Goal: Information Seeking & Learning: Check status

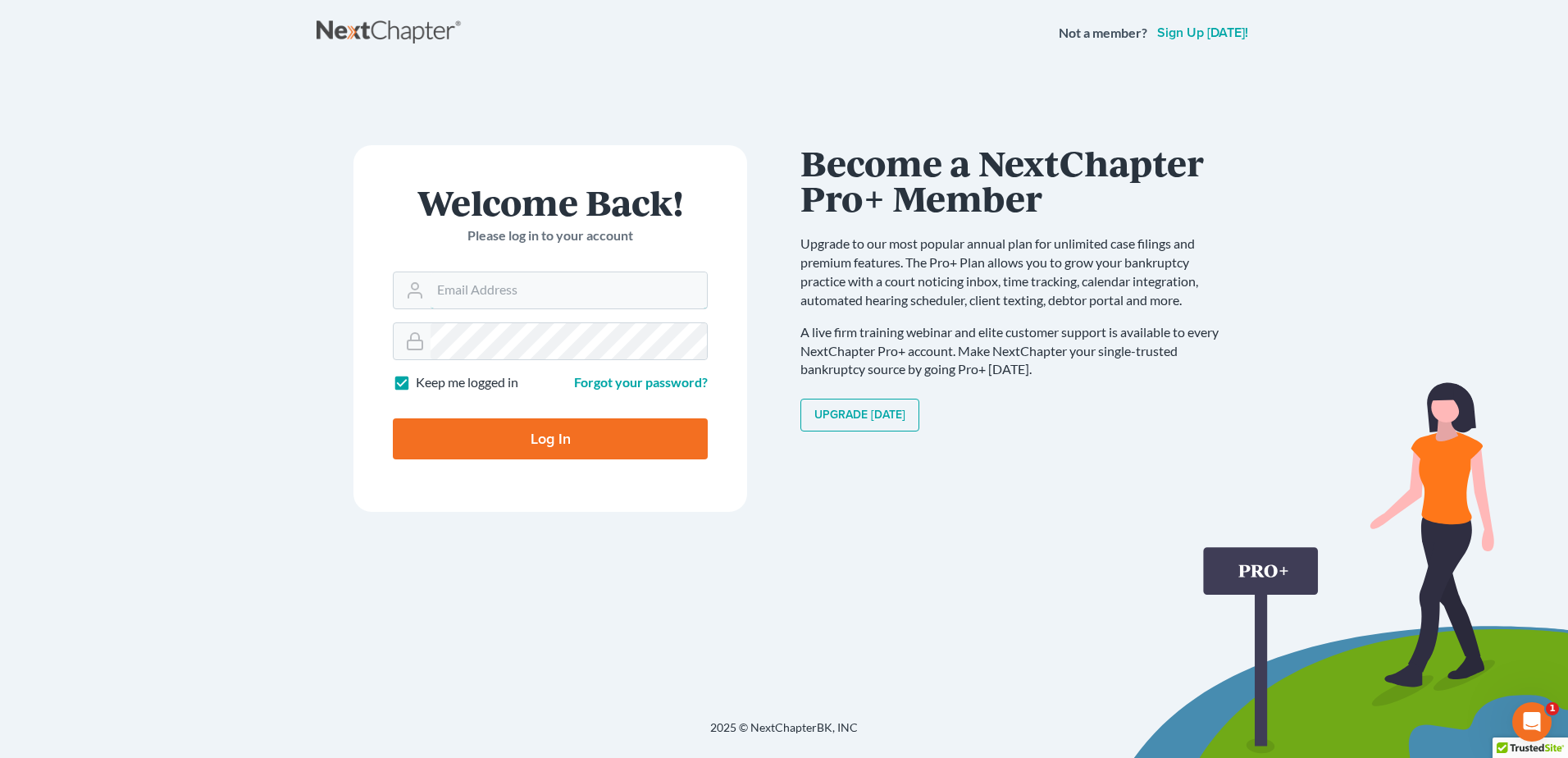
type input "[EMAIL_ADDRESS][DOMAIN_NAME]"
click at [561, 429] on input "Log In" at bounding box center [550, 438] width 315 height 41
type input "Thinking..."
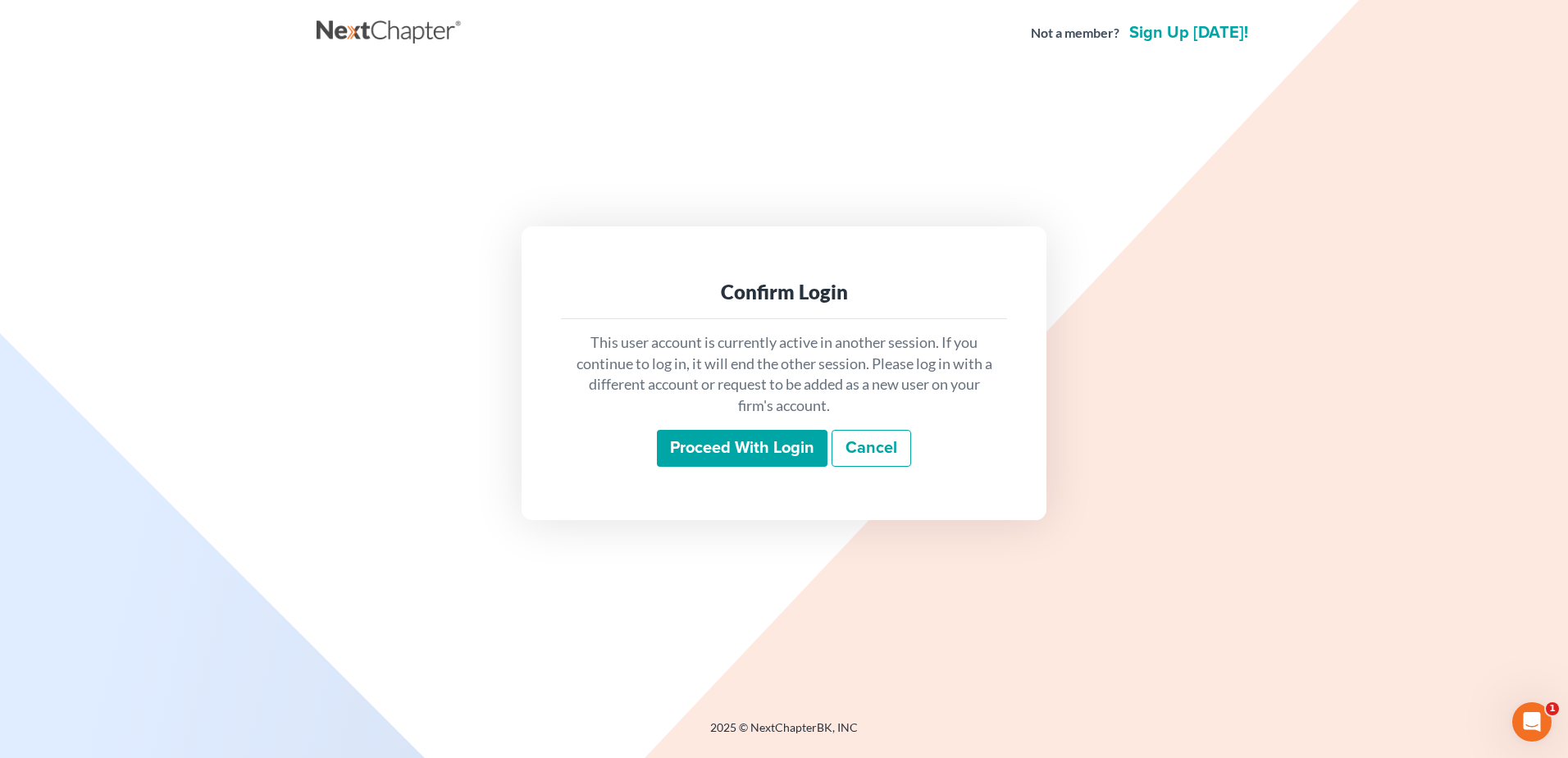
click at [703, 446] on input "Proceed with login" at bounding box center [741, 449] width 170 height 38
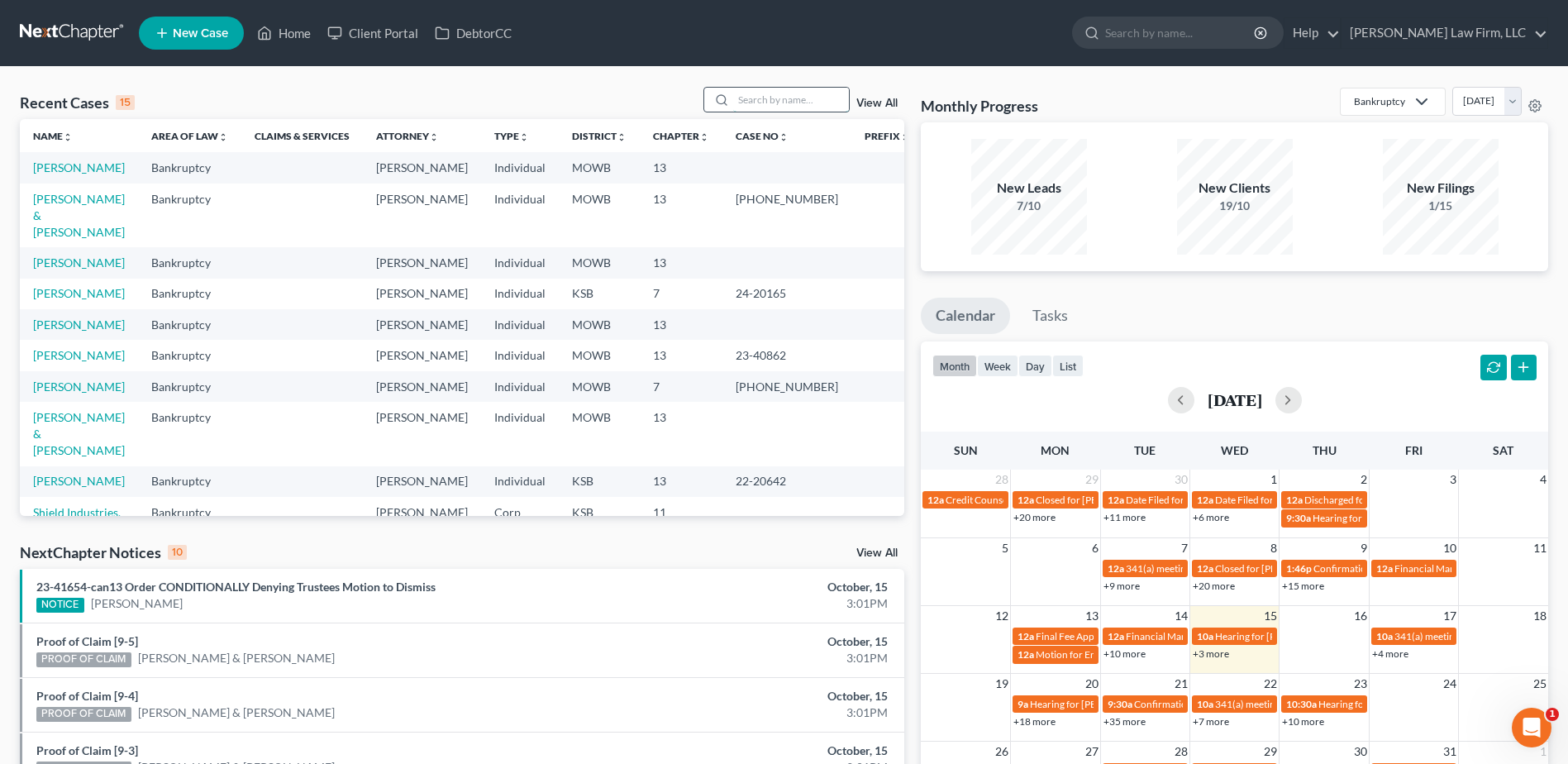
click at [754, 98] on input "search" at bounding box center [790, 99] width 115 height 24
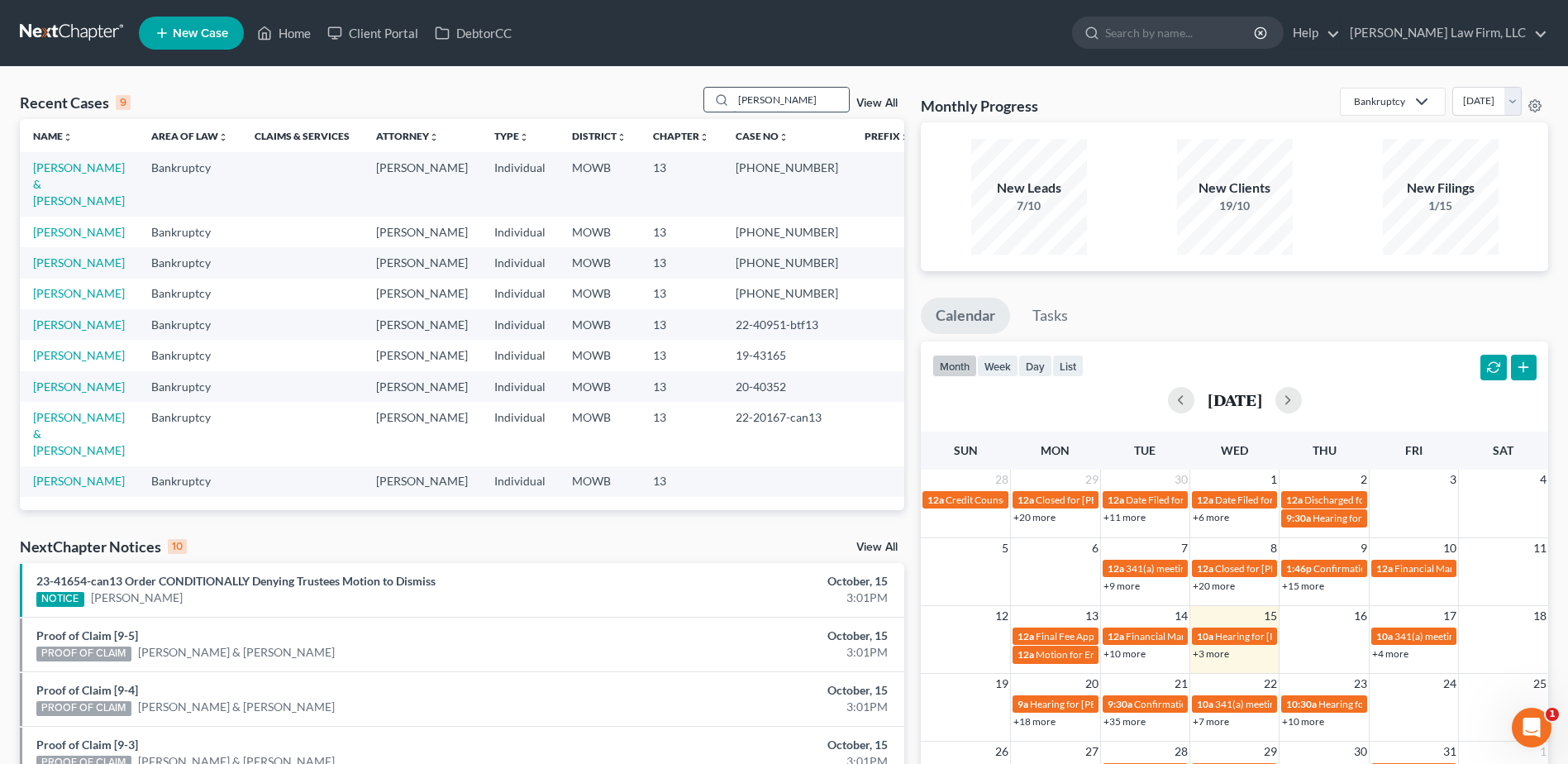
type input "Johnson"
click at [886, 102] on link "View All" at bounding box center [876, 103] width 41 height 11
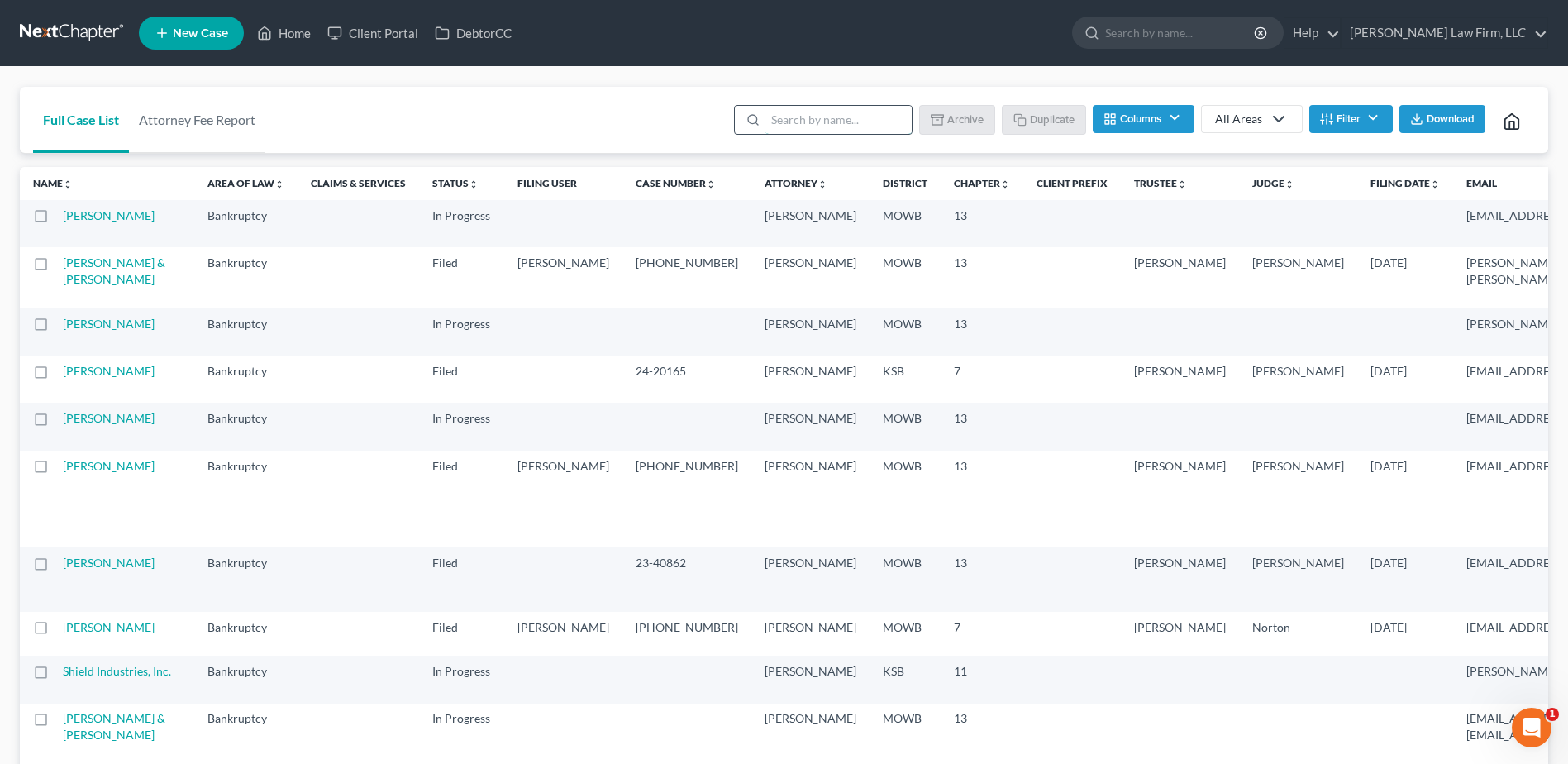
click at [860, 125] on input "search" at bounding box center [839, 120] width 146 height 28
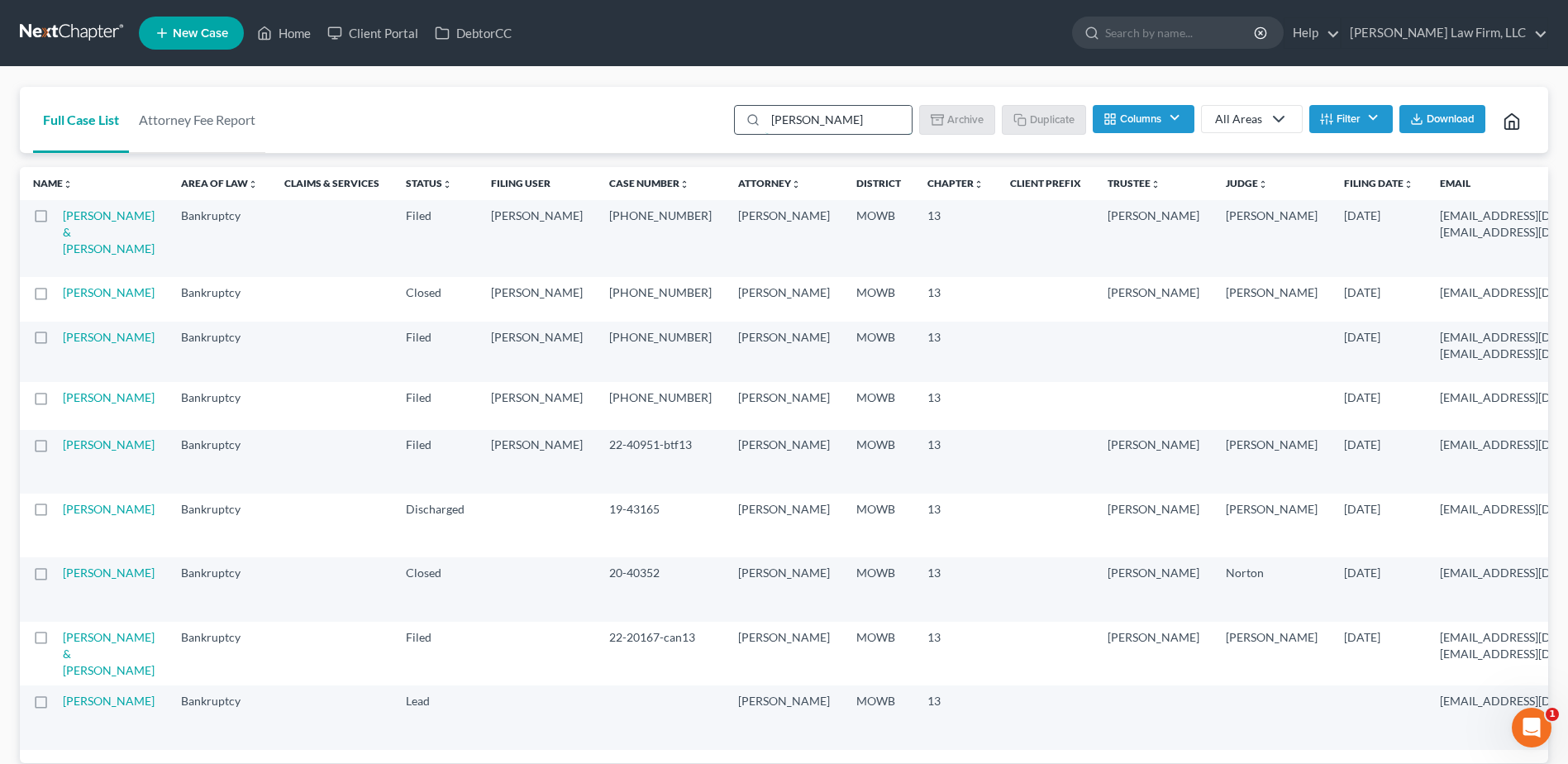
type input "Johnson"
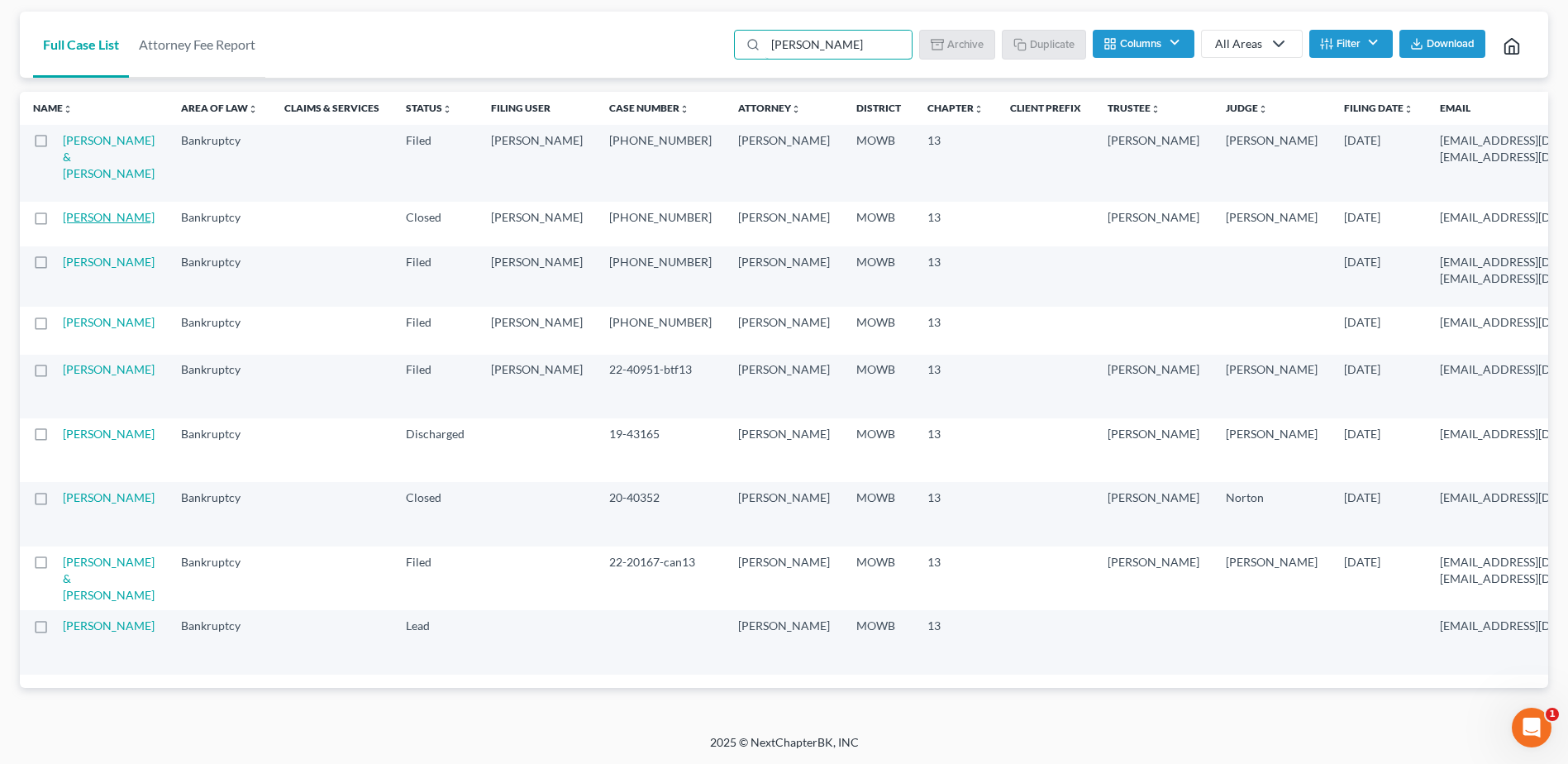
scroll to position [267, 0]
click at [94, 555] on link "Johnson, Kenneth & Debra" at bounding box center [108, 578] width 92 height 47
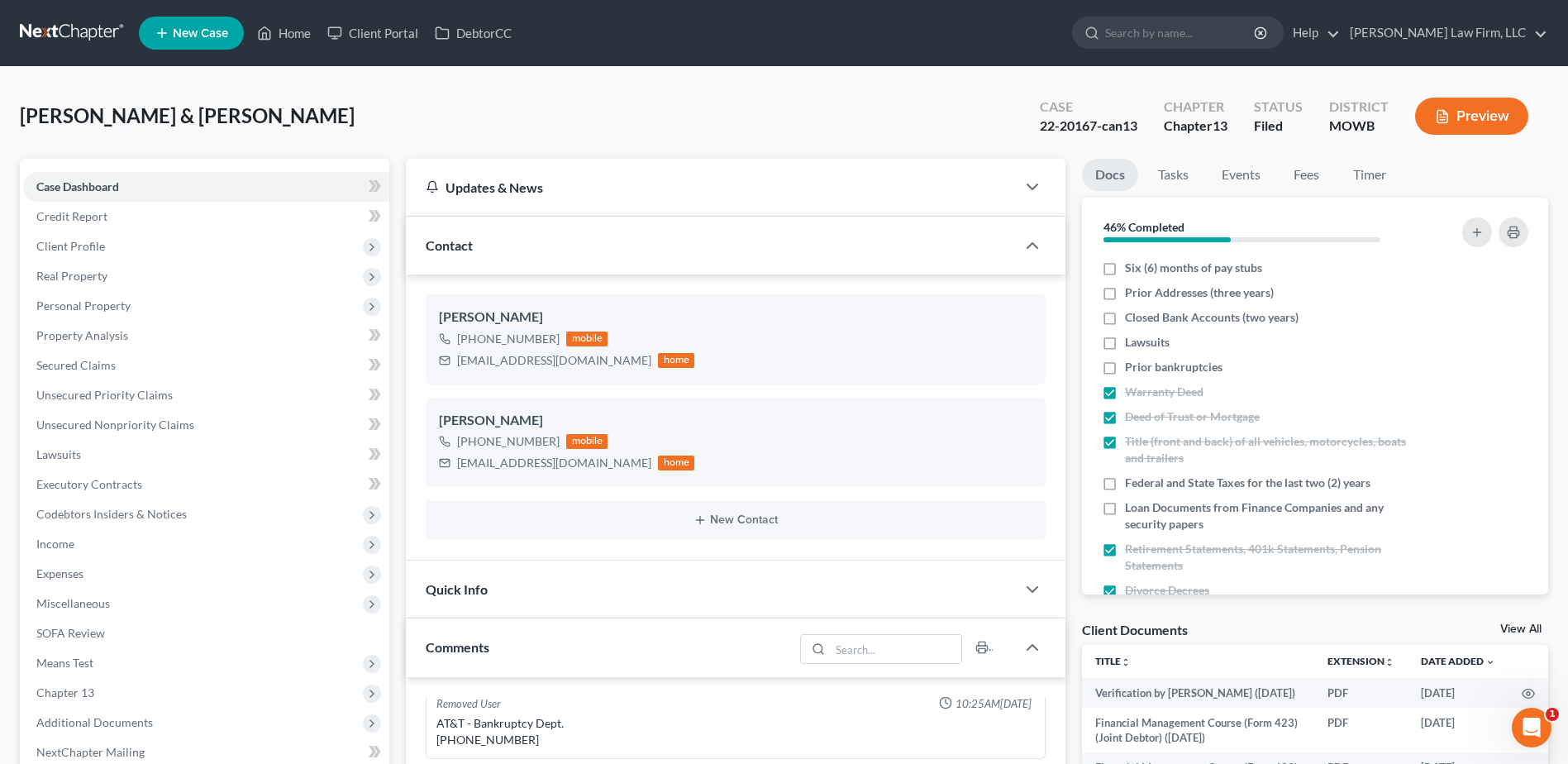
click at [568, 590] on div "Quick Info" at bounding box center [711, 589] width 610 height 57
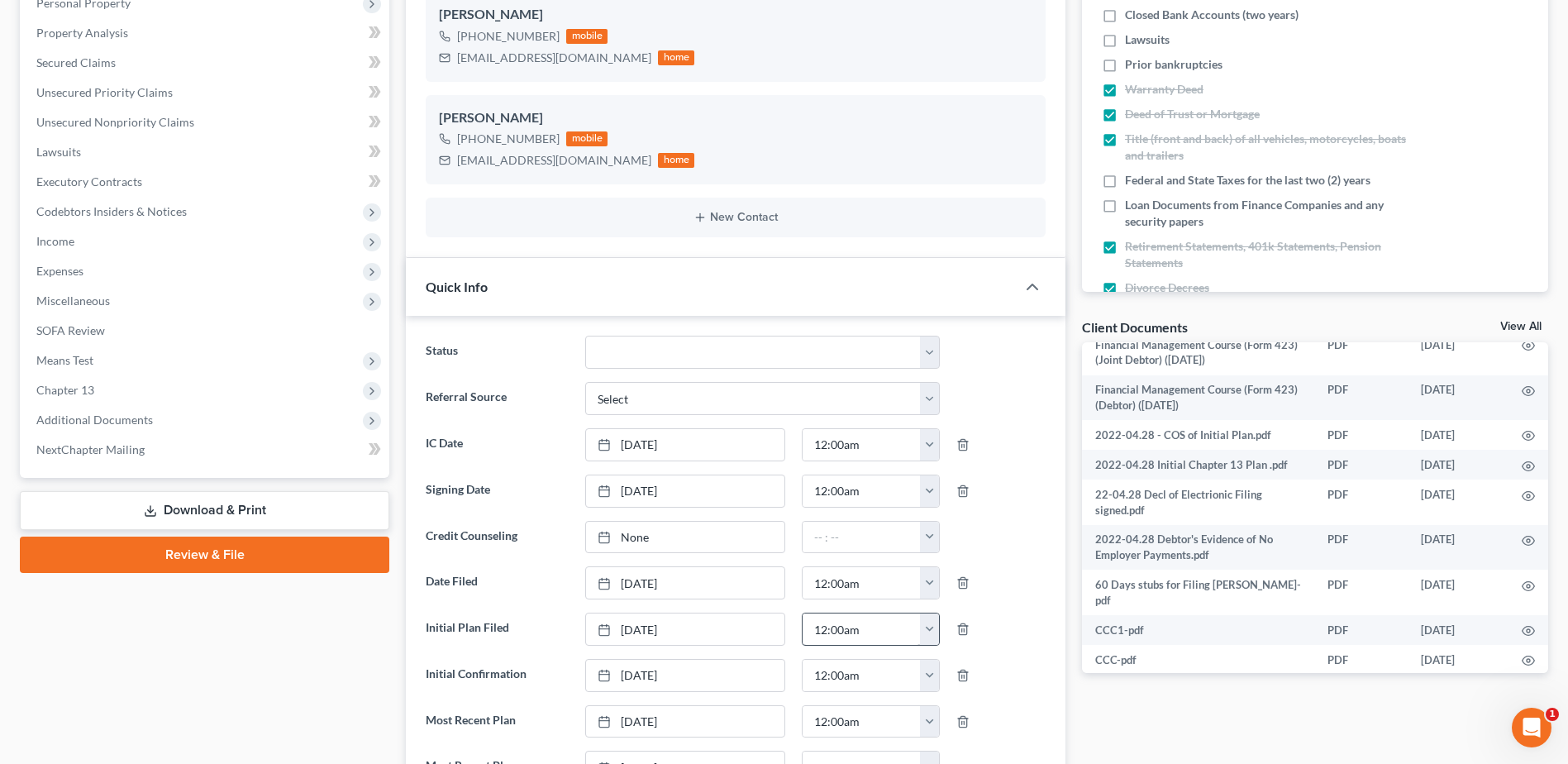
scroll to position [289, 0]
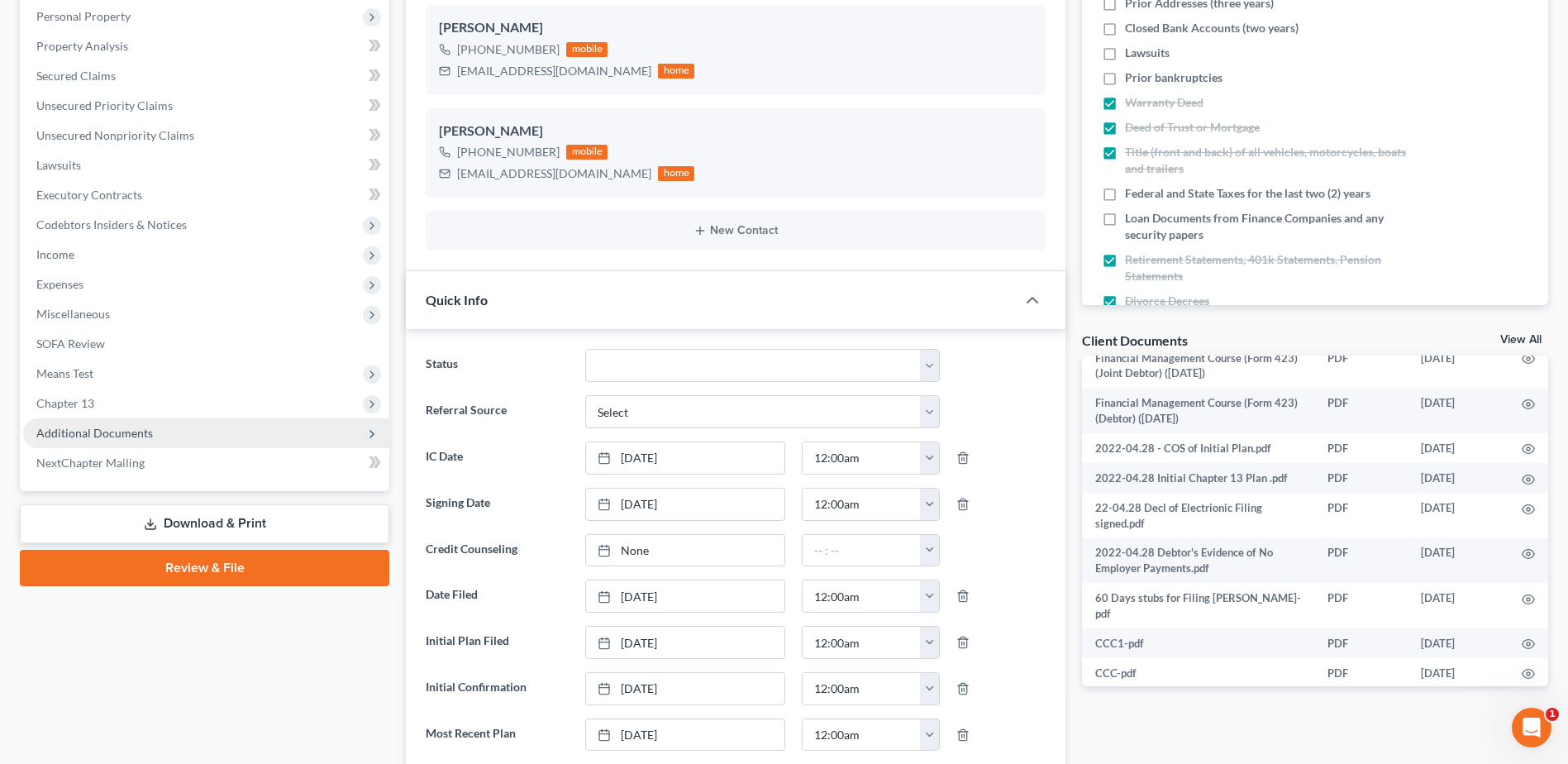
click at [86, 431] on span "Additional Documents" at bounding box center [94, 433] width 116 height 14
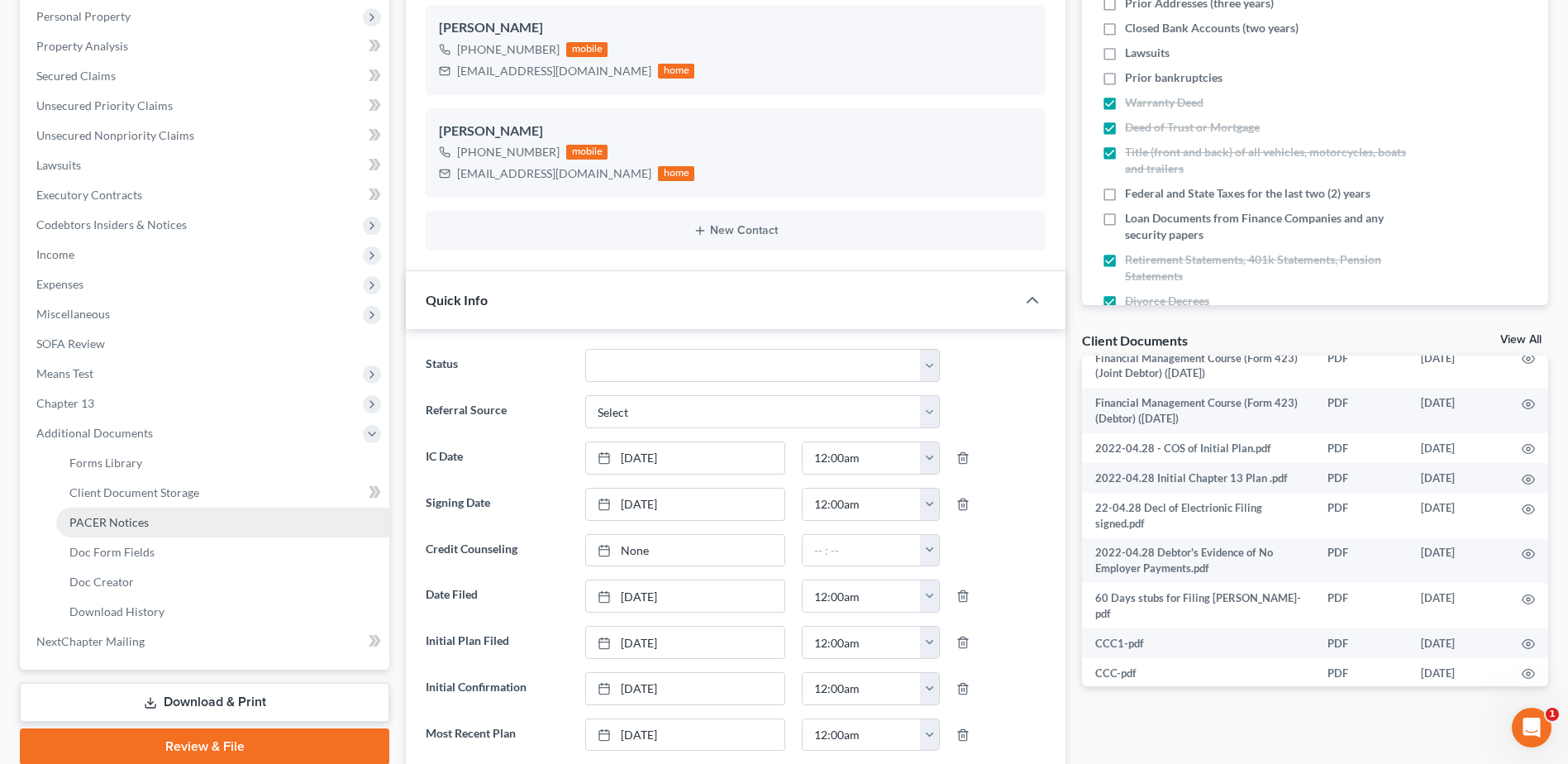
click at [98, 520] on span "PACER Notices" at bounding box center [109, 522] width 79 height 14
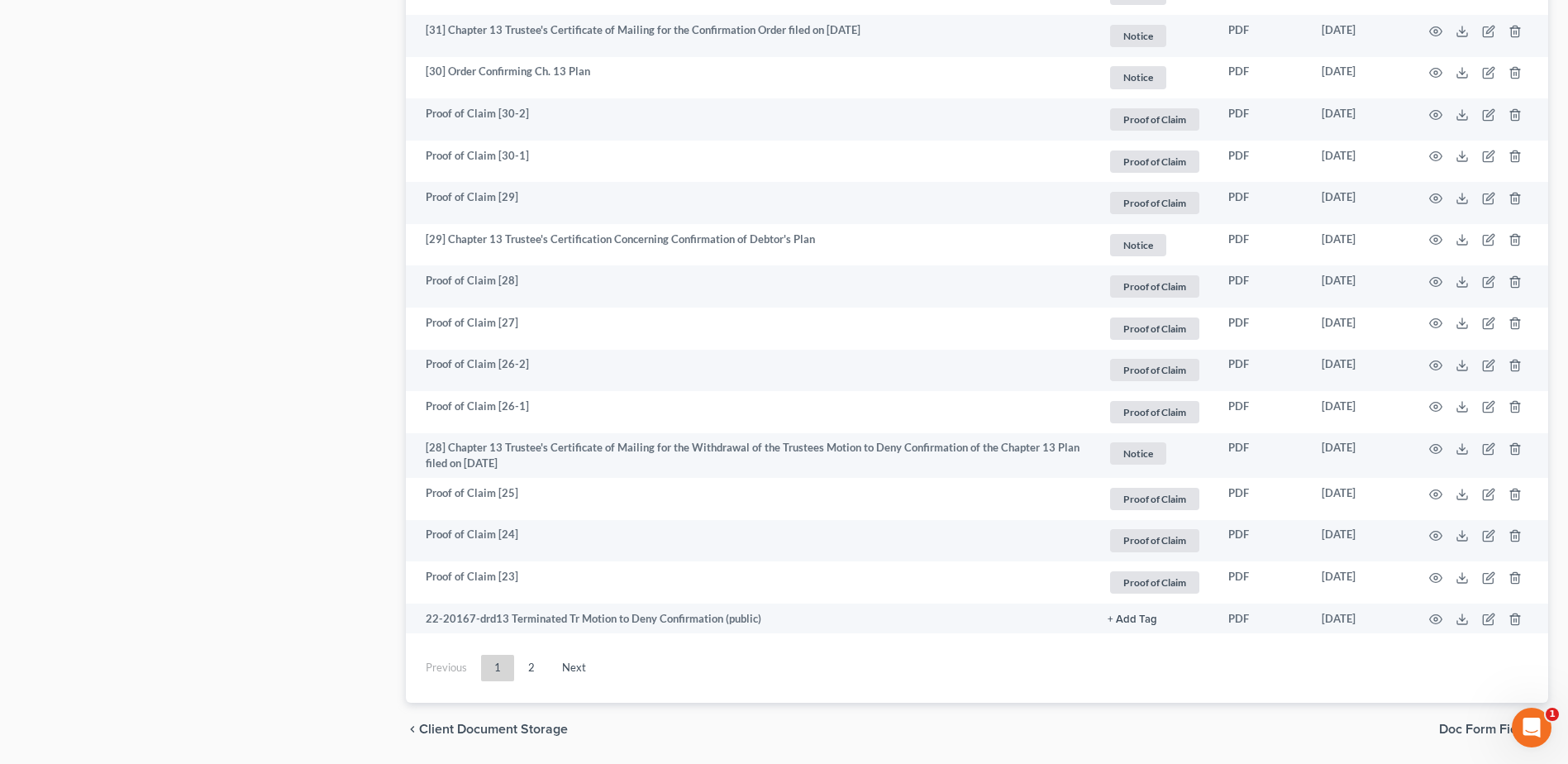
scroll to position [2769, 0]
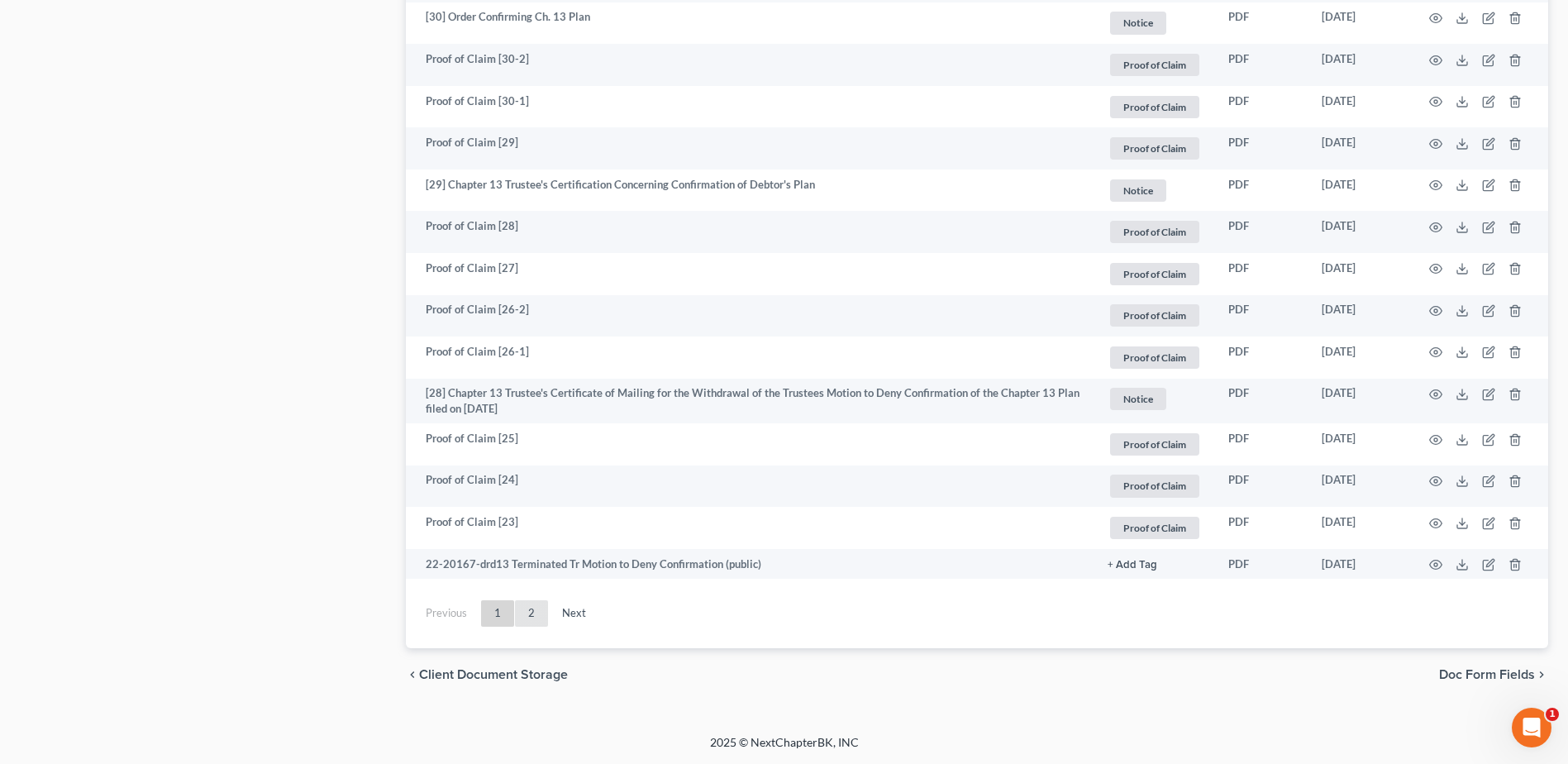
click at [529, 616] on link "2" at bounding box center [531, 613] width 33 height 26
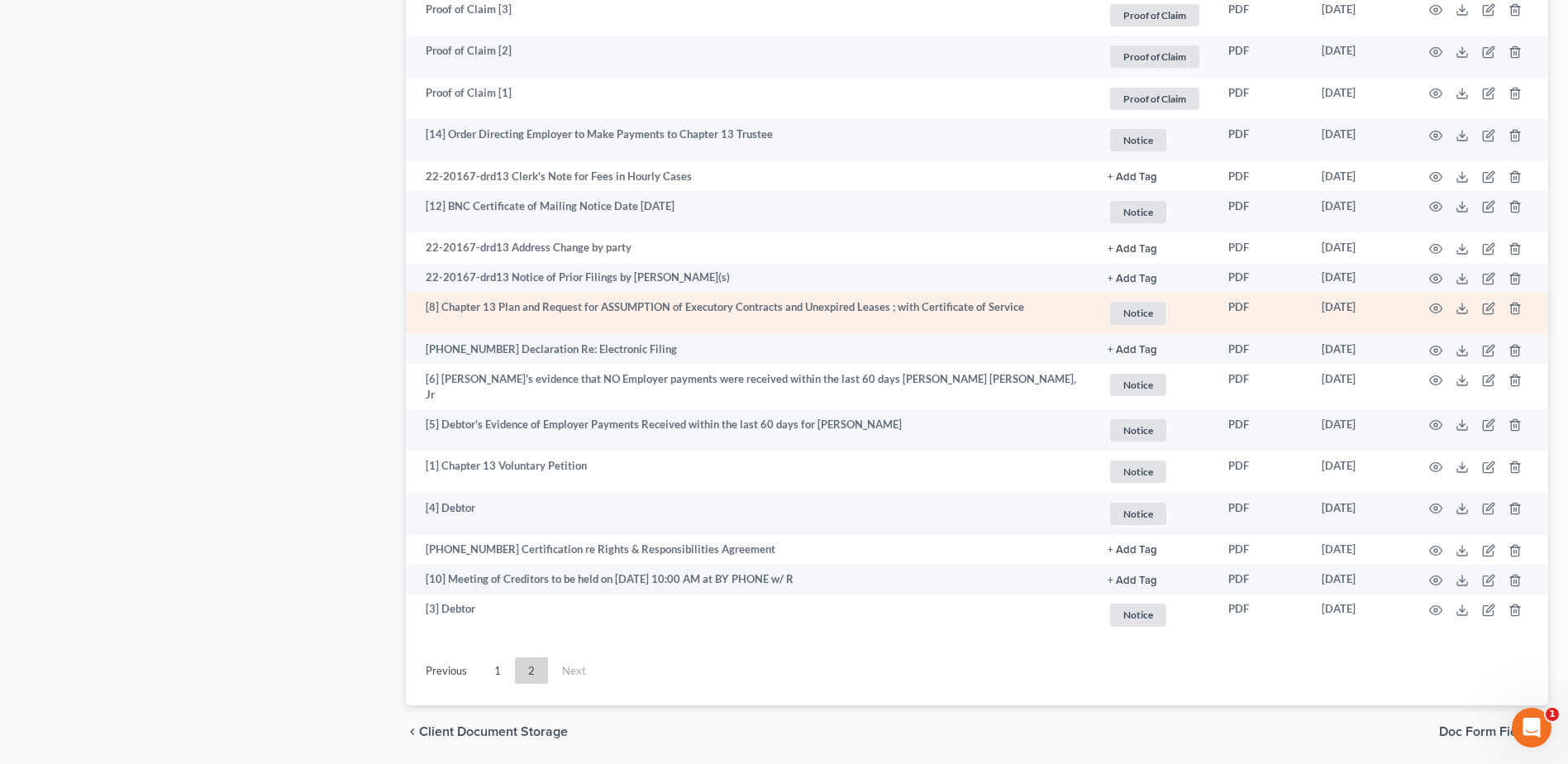
scroll to position [2178, 0]
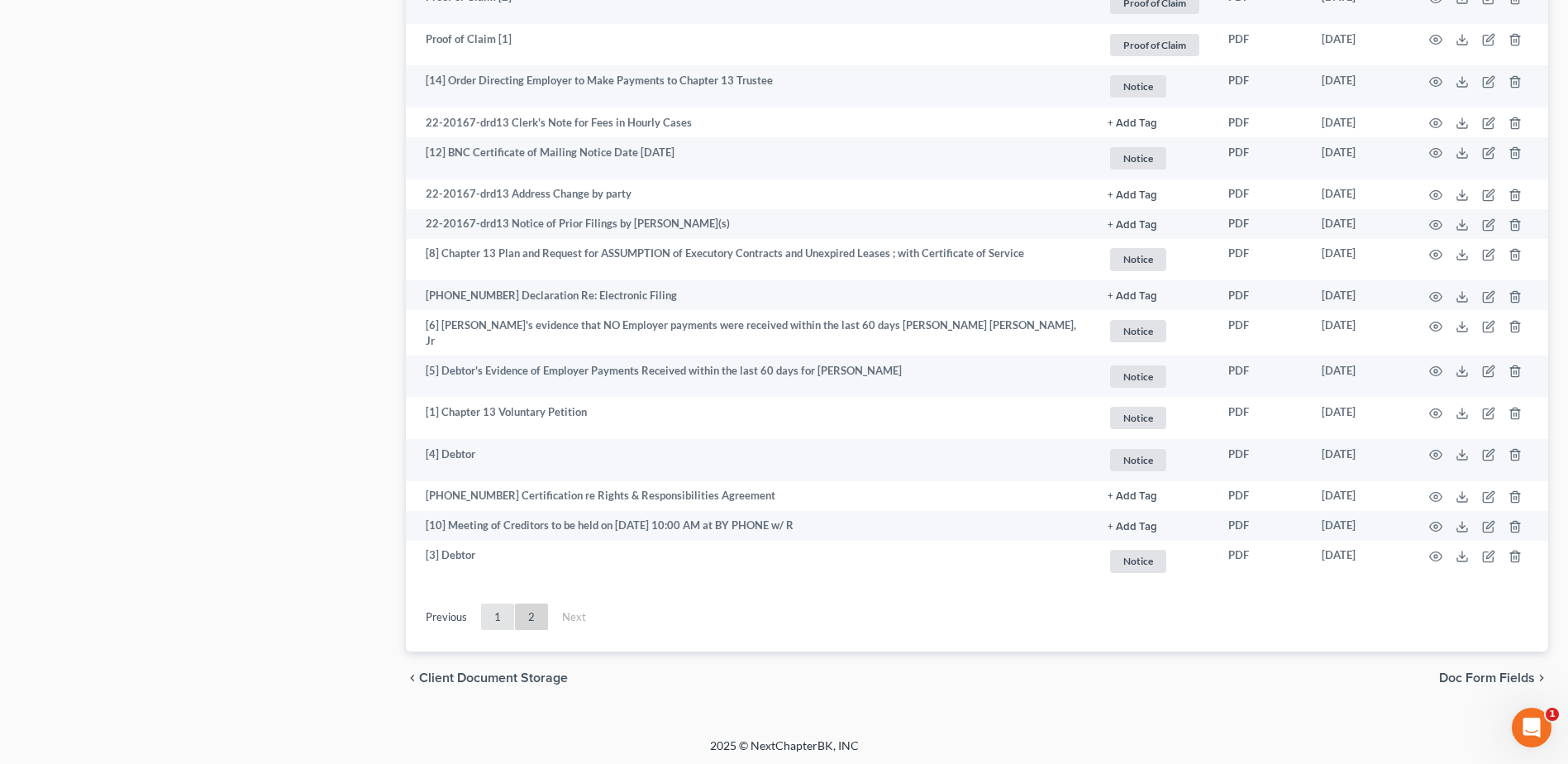
click at [501, 613] on link "1" at bounding box center [498, 617] width 33 height 26
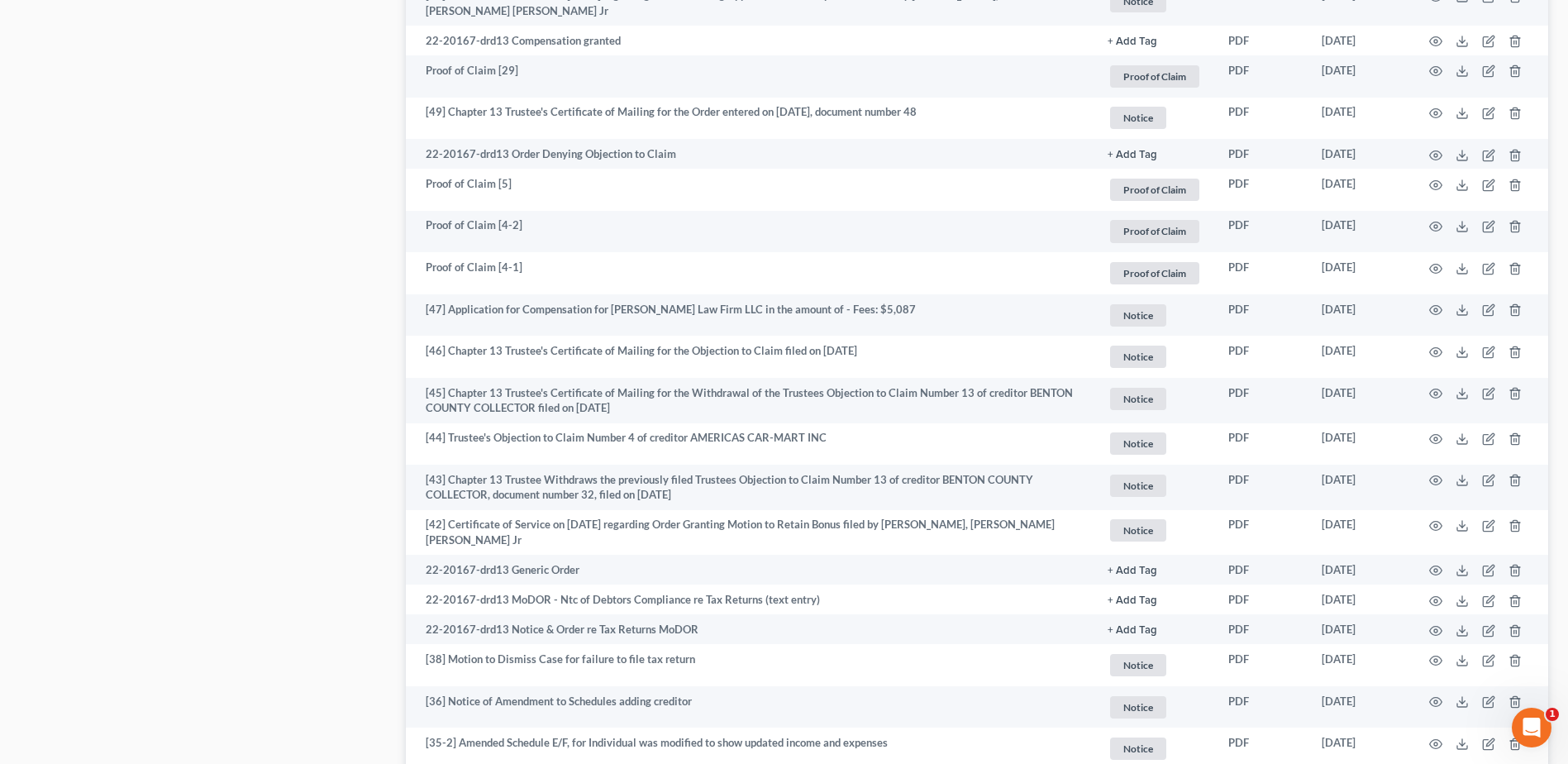
scroll to position [1735, 0]
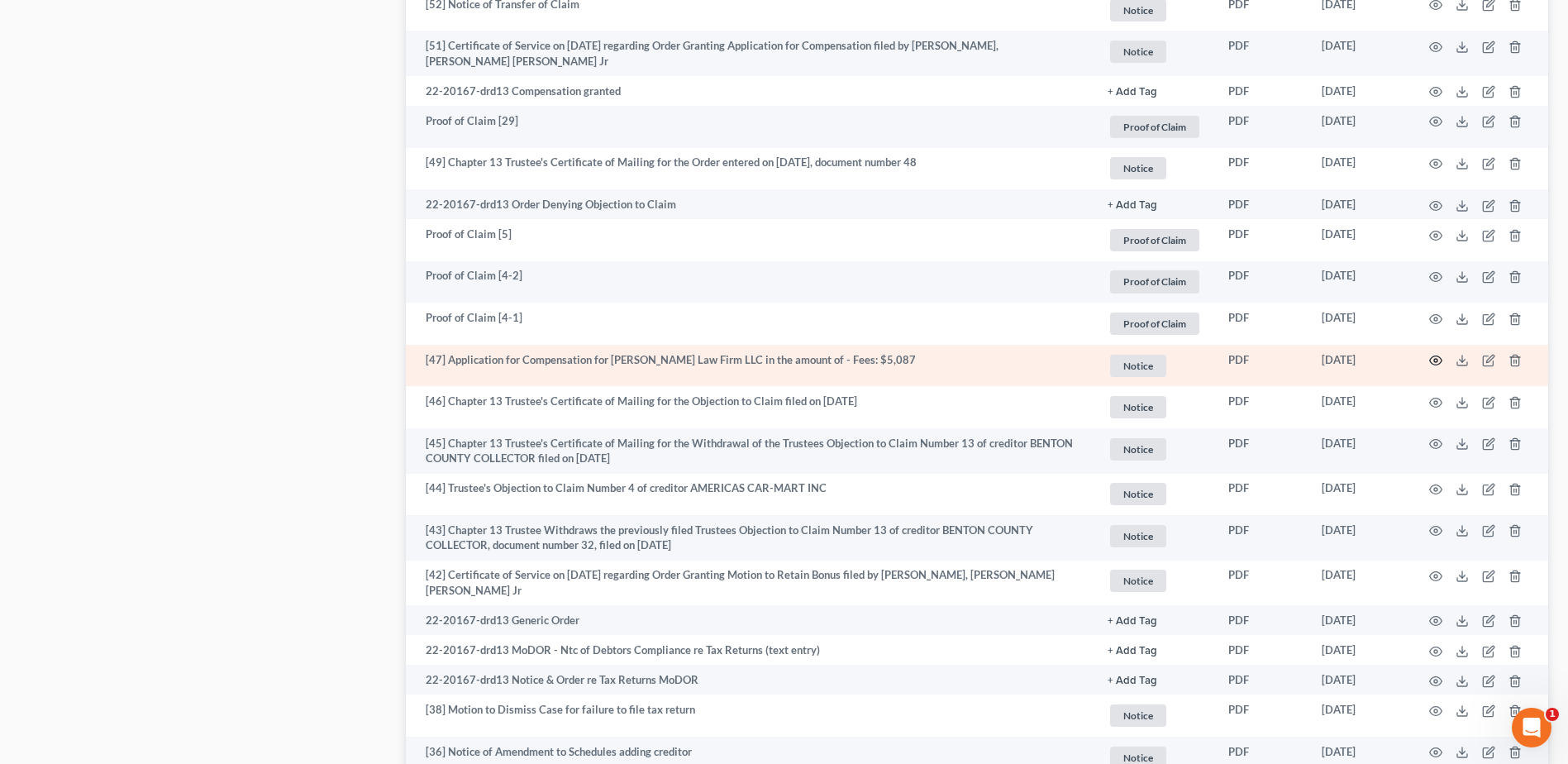
click at [1435, 364] on icon "button" at bounding box center [1435, 360] width 13 height 13
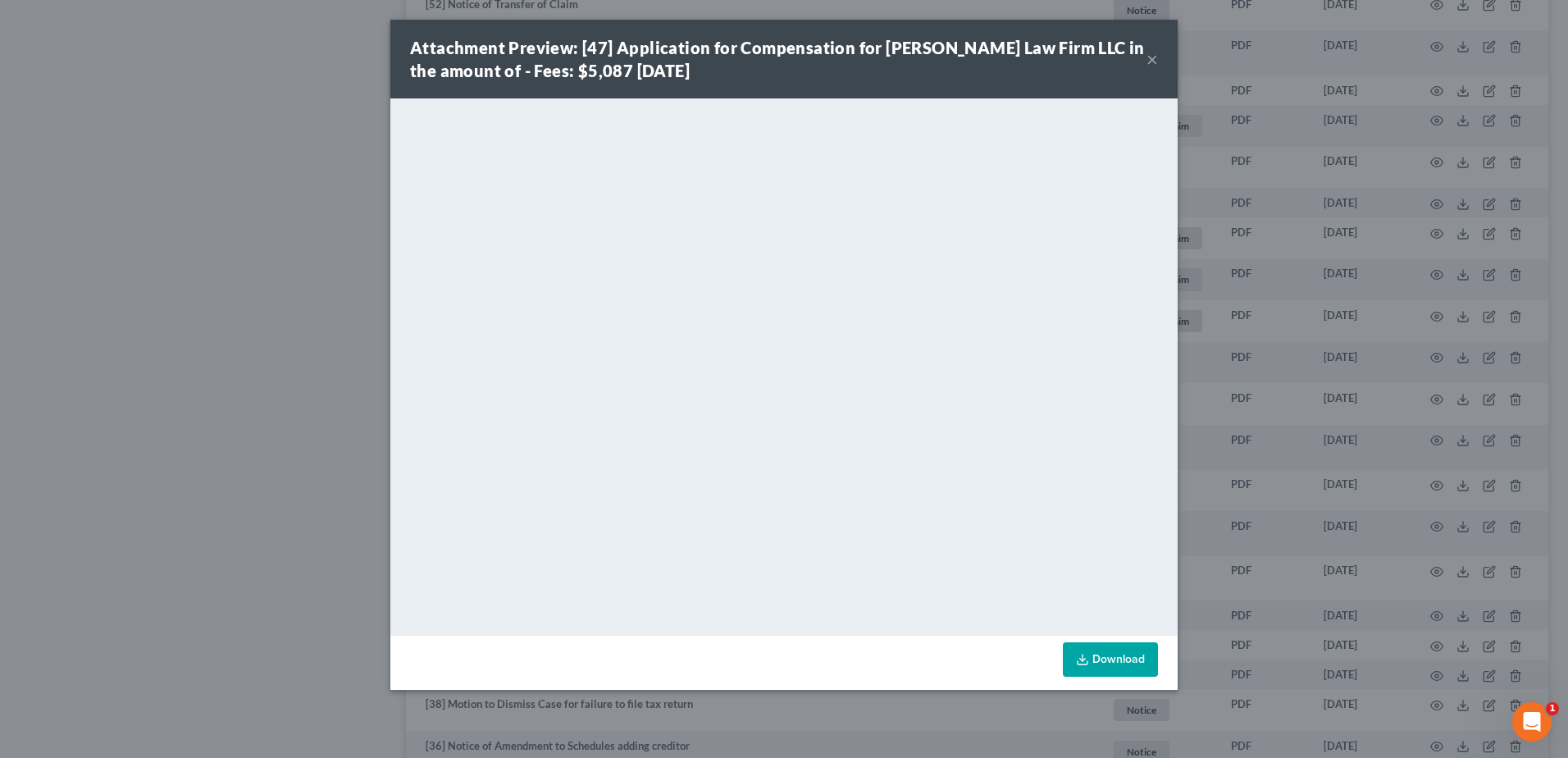
click at [1148, 59] on button "×" at bounding box center [1152, 59] width 11 height 20
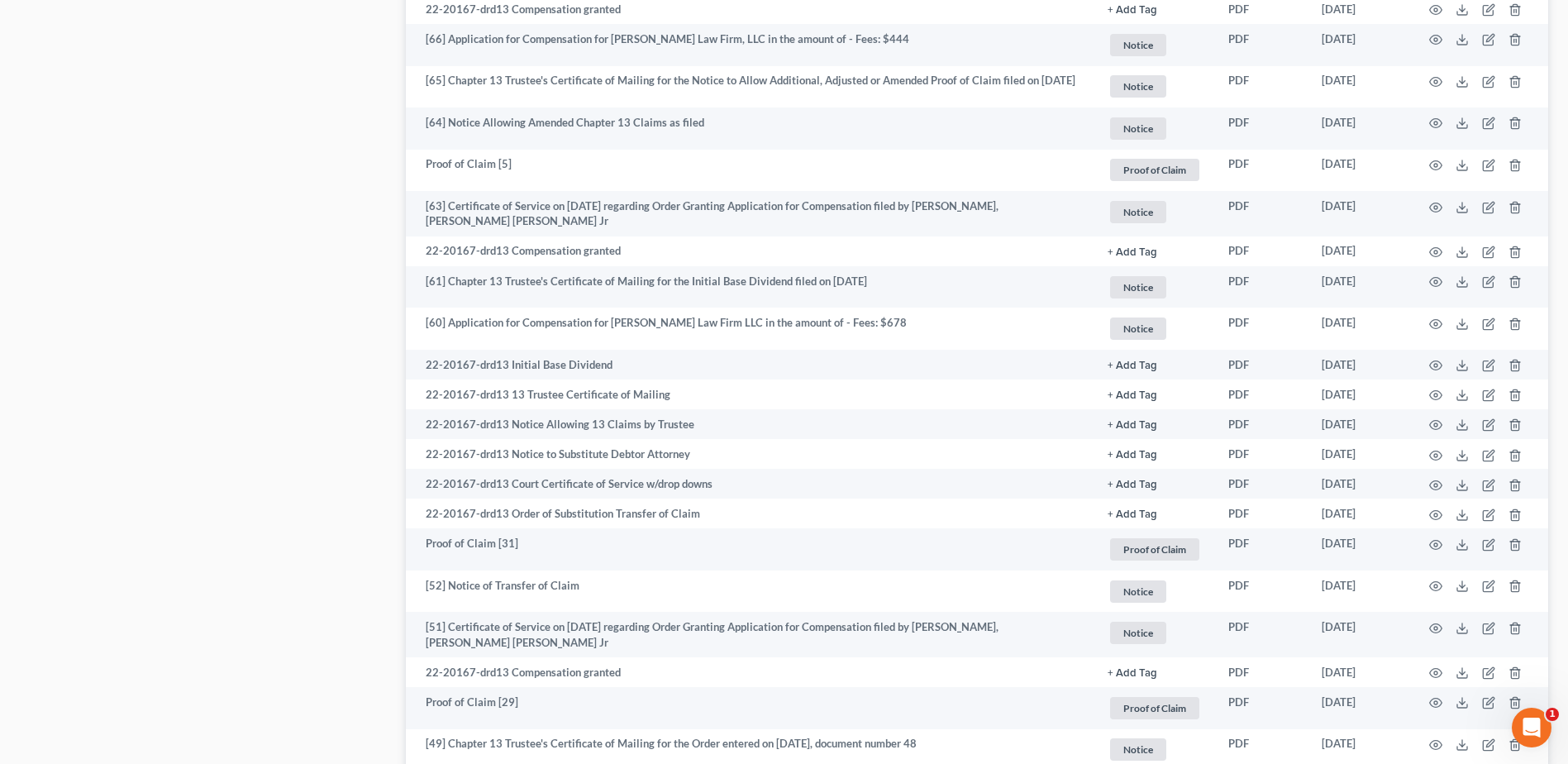
scroll to position [1116, 0]
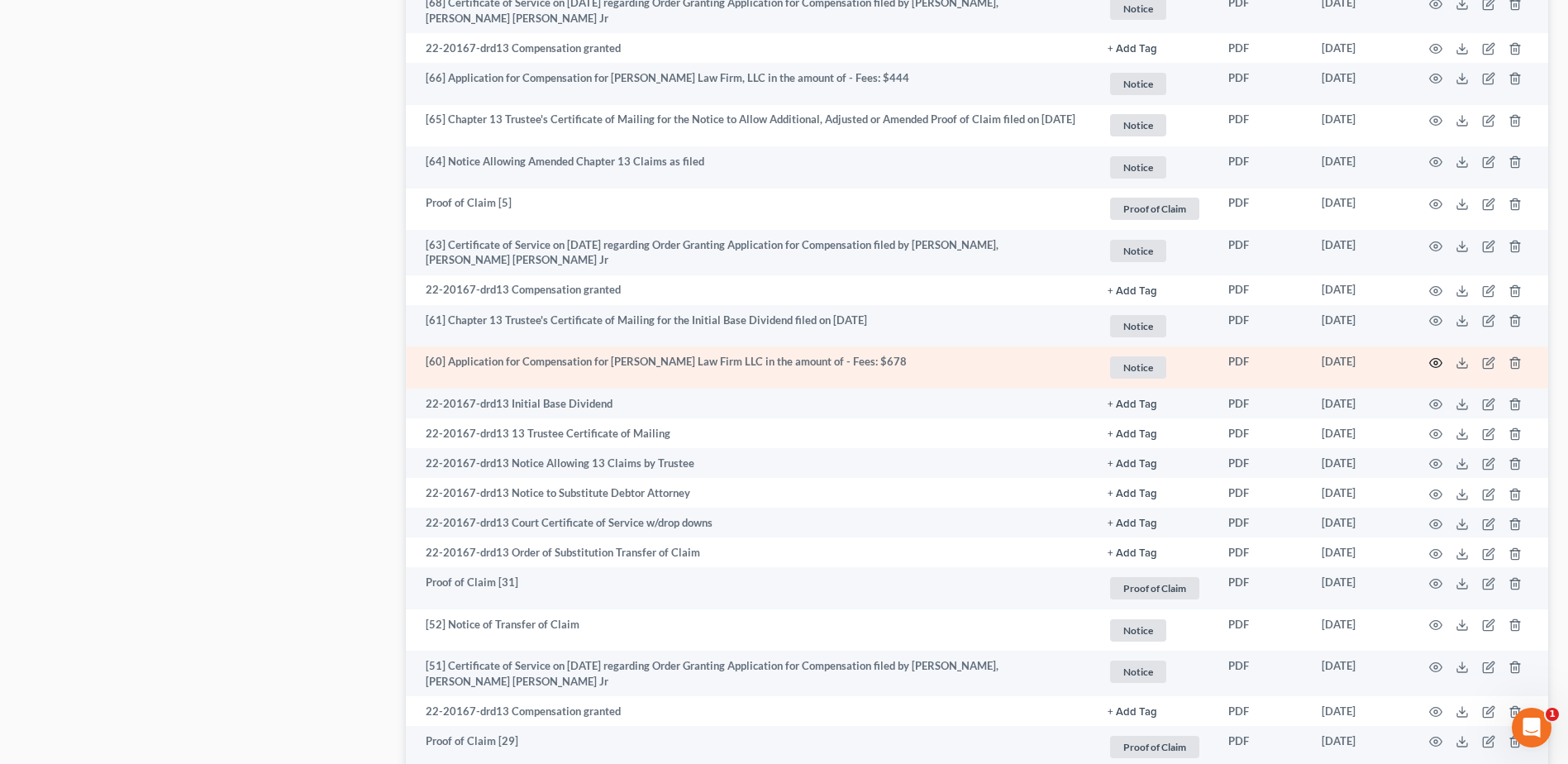
click at [1439, 367] on icon "button" at bounding box center [1435, 362] width 13 height 13
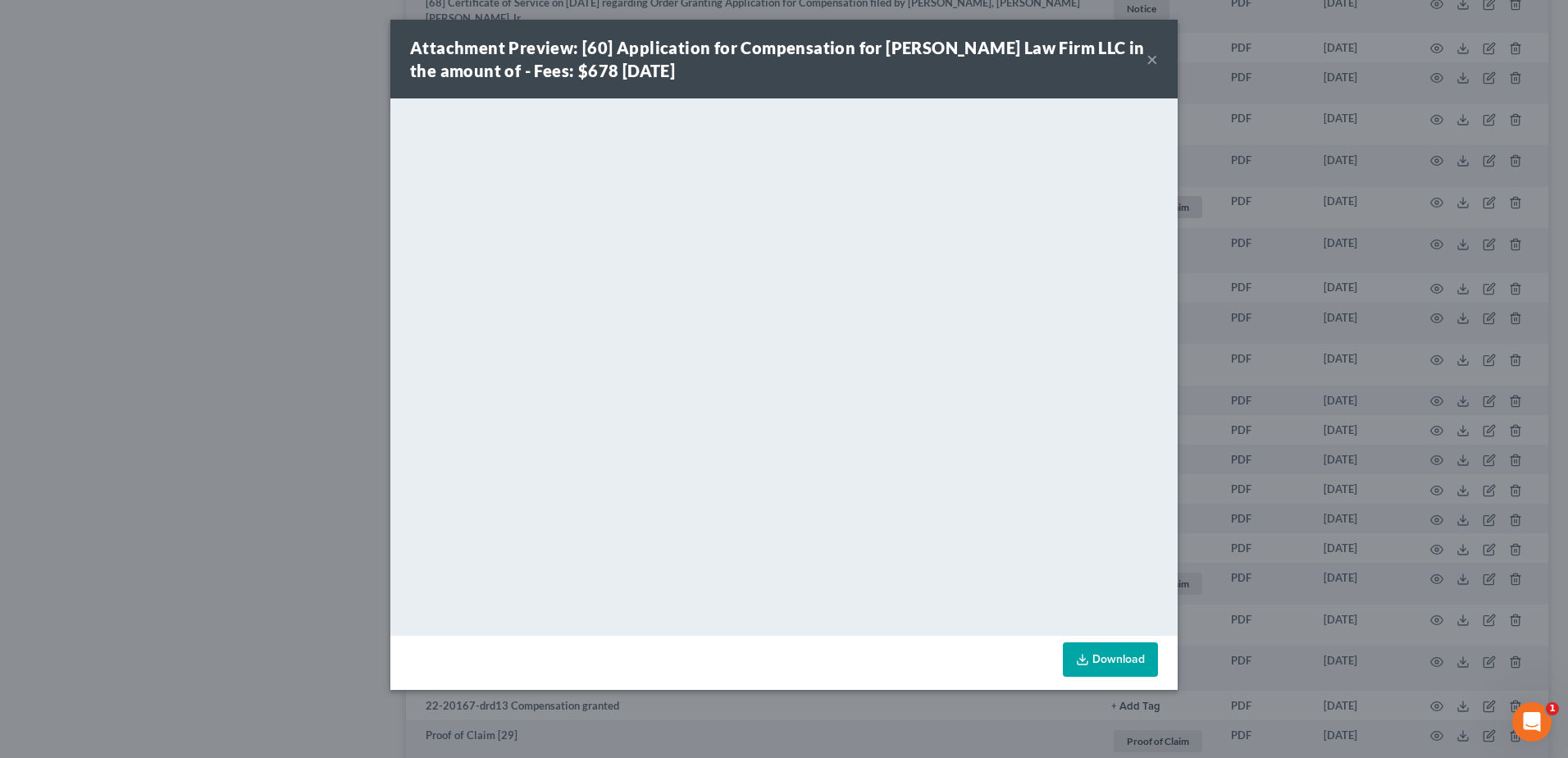
click at [1146, 55] on div "Attachment Preview: [60] Application for Compensation for Sader Law Firm LLC in…" at bounding box center [778, 59] width 736 height 46
click at [1149, 56] on button "×" at bounding box center [1152, 59] width 11 height 20
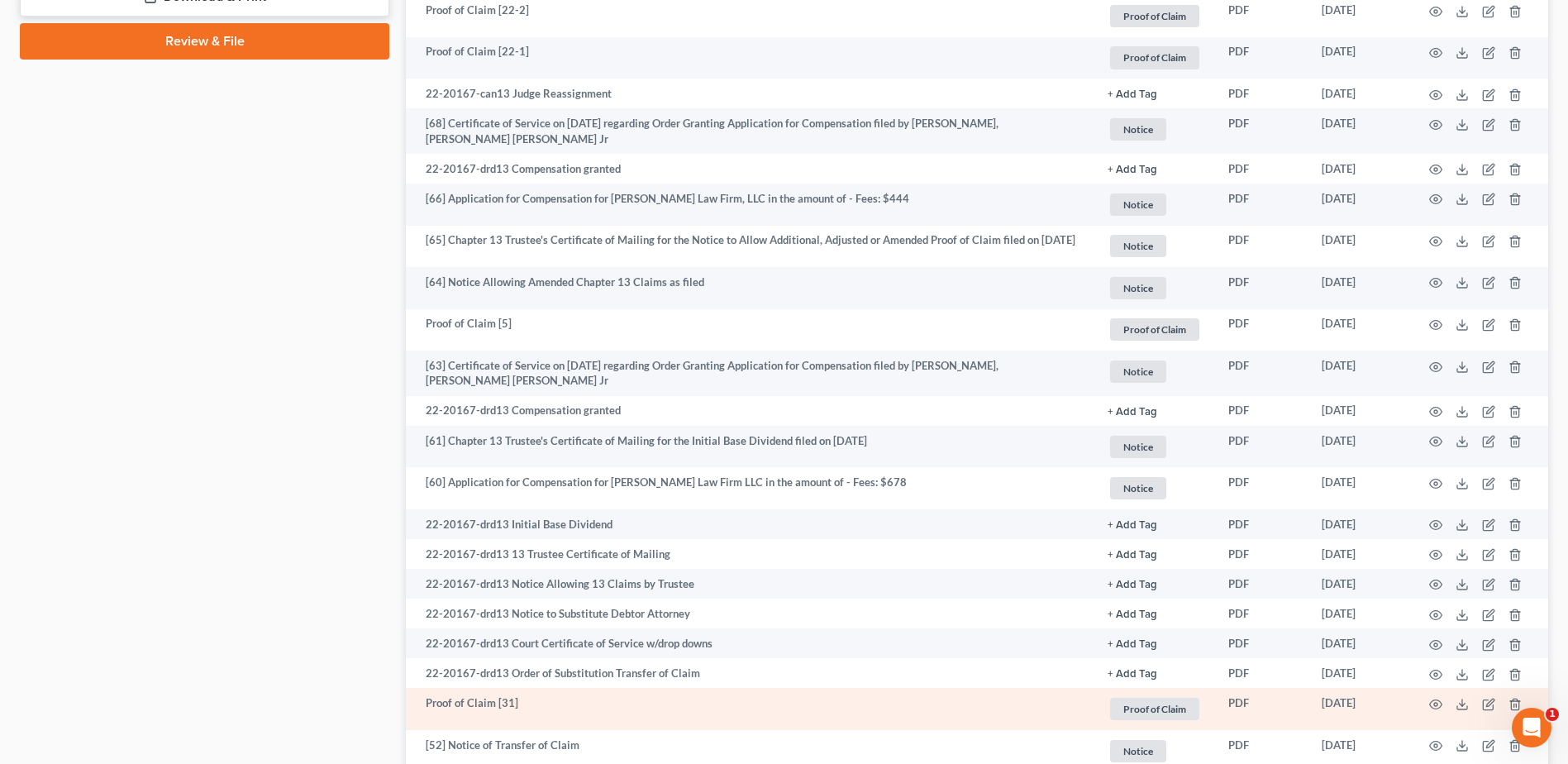
scroll to position [970, 0]
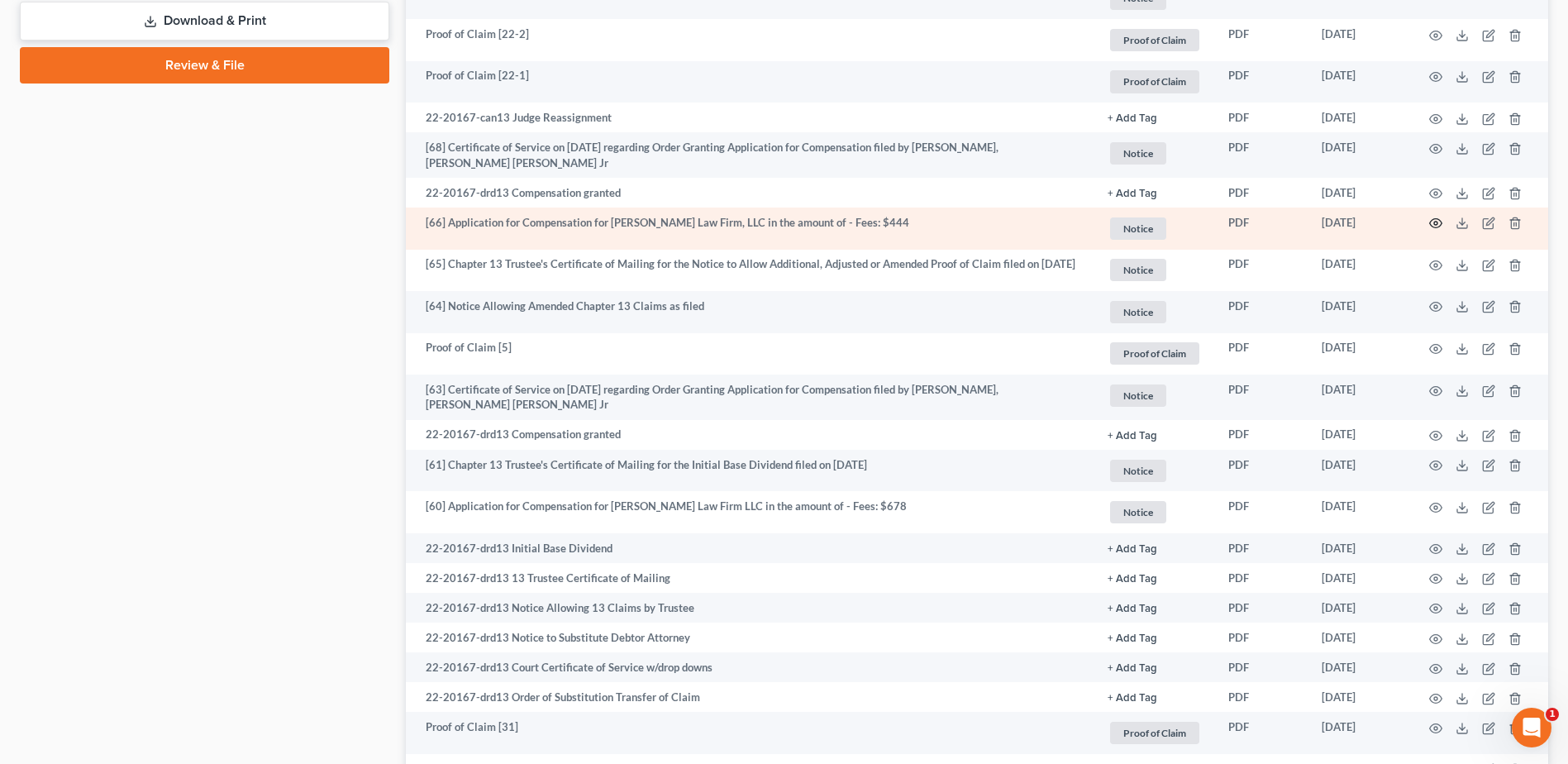
click at [1437, 223] on icon "button" at bounding box center [1435, 223] width 13 height 13
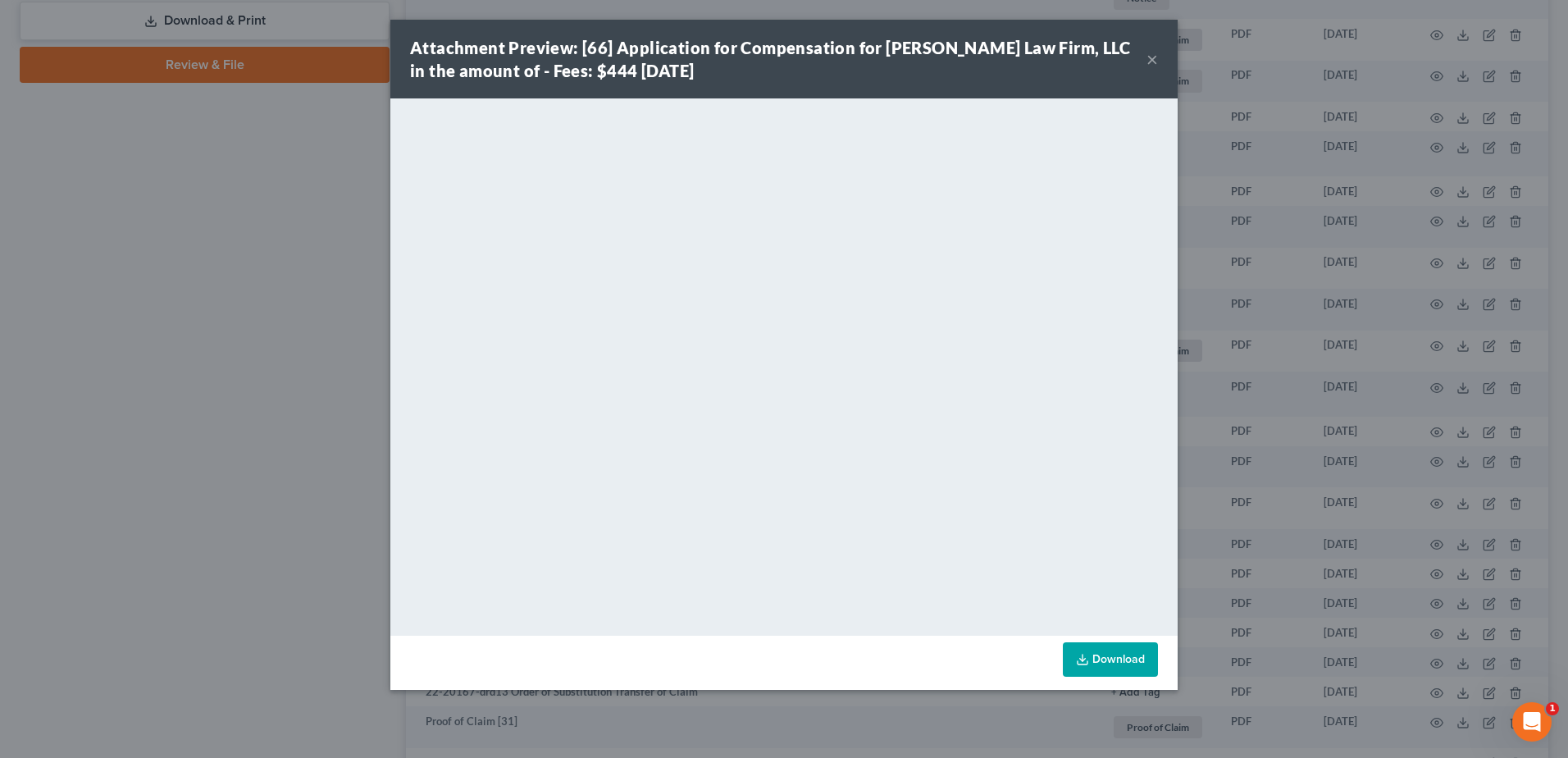
click at [1154, 57] on button "×" at bounding box center [1152, 59] width 11 height 20
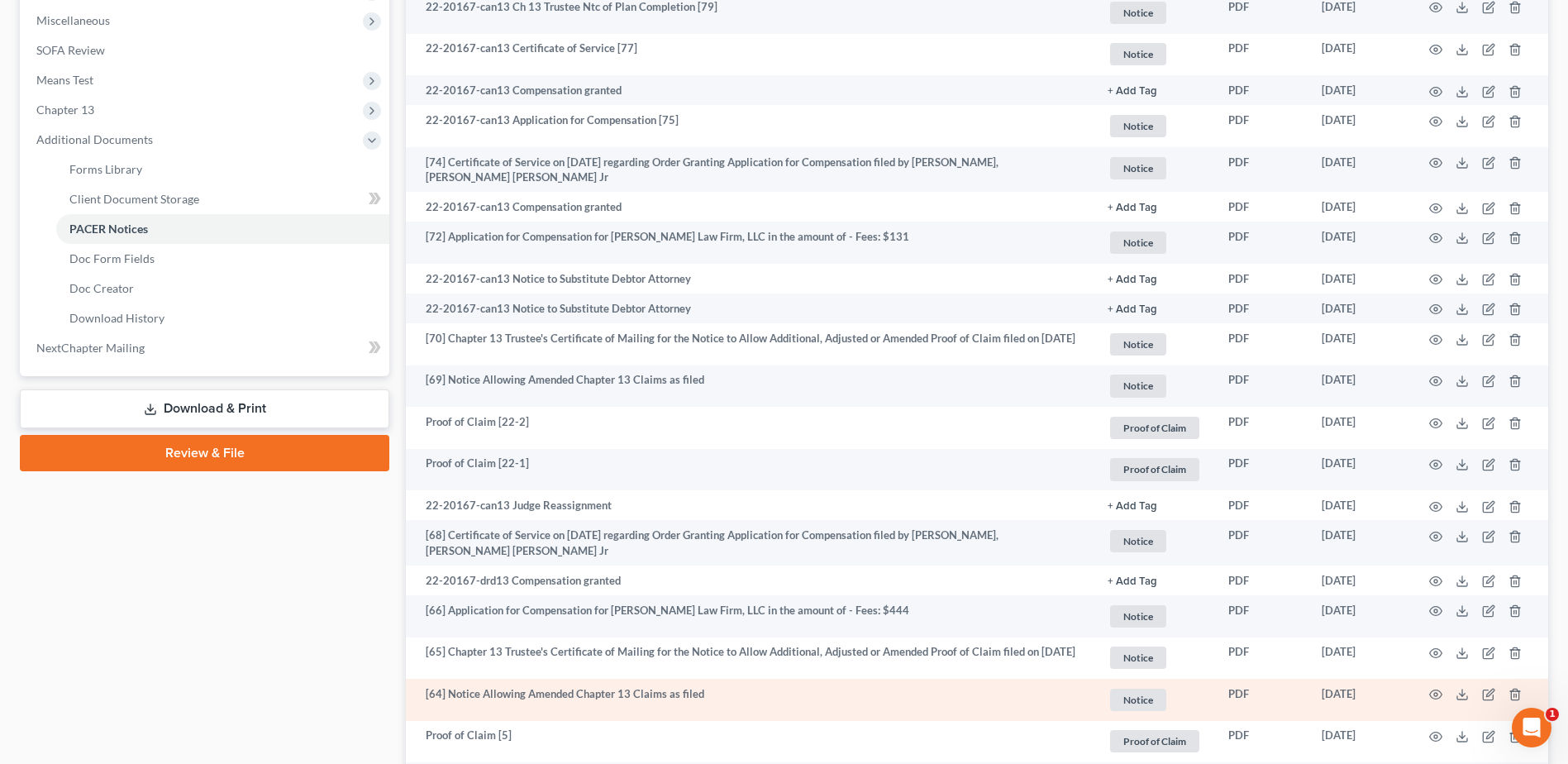
scroll to position [578, 0]
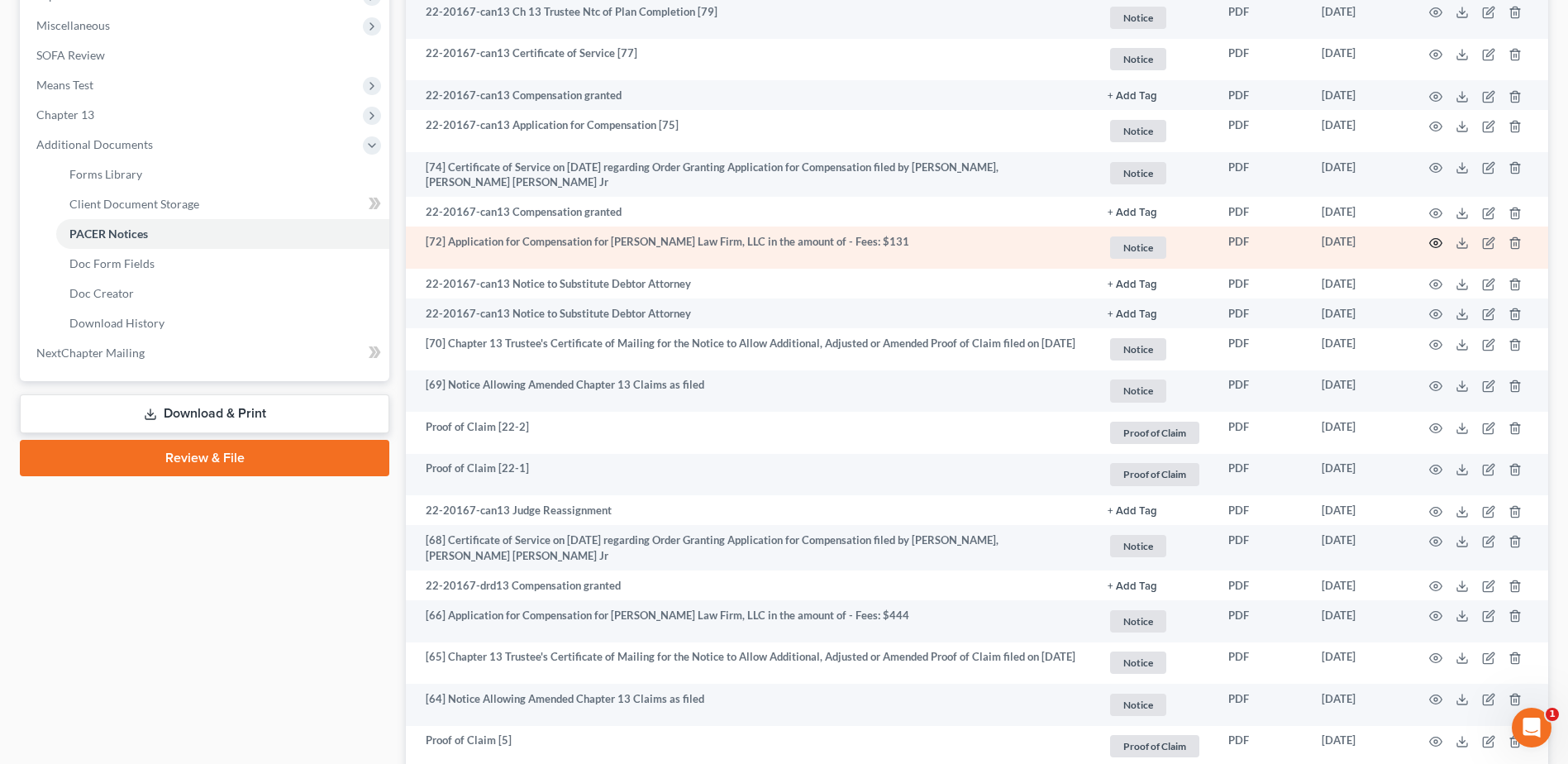
click at [1437, 244] on circle "button" at bounding box center [1436, 243] width 4 height 4
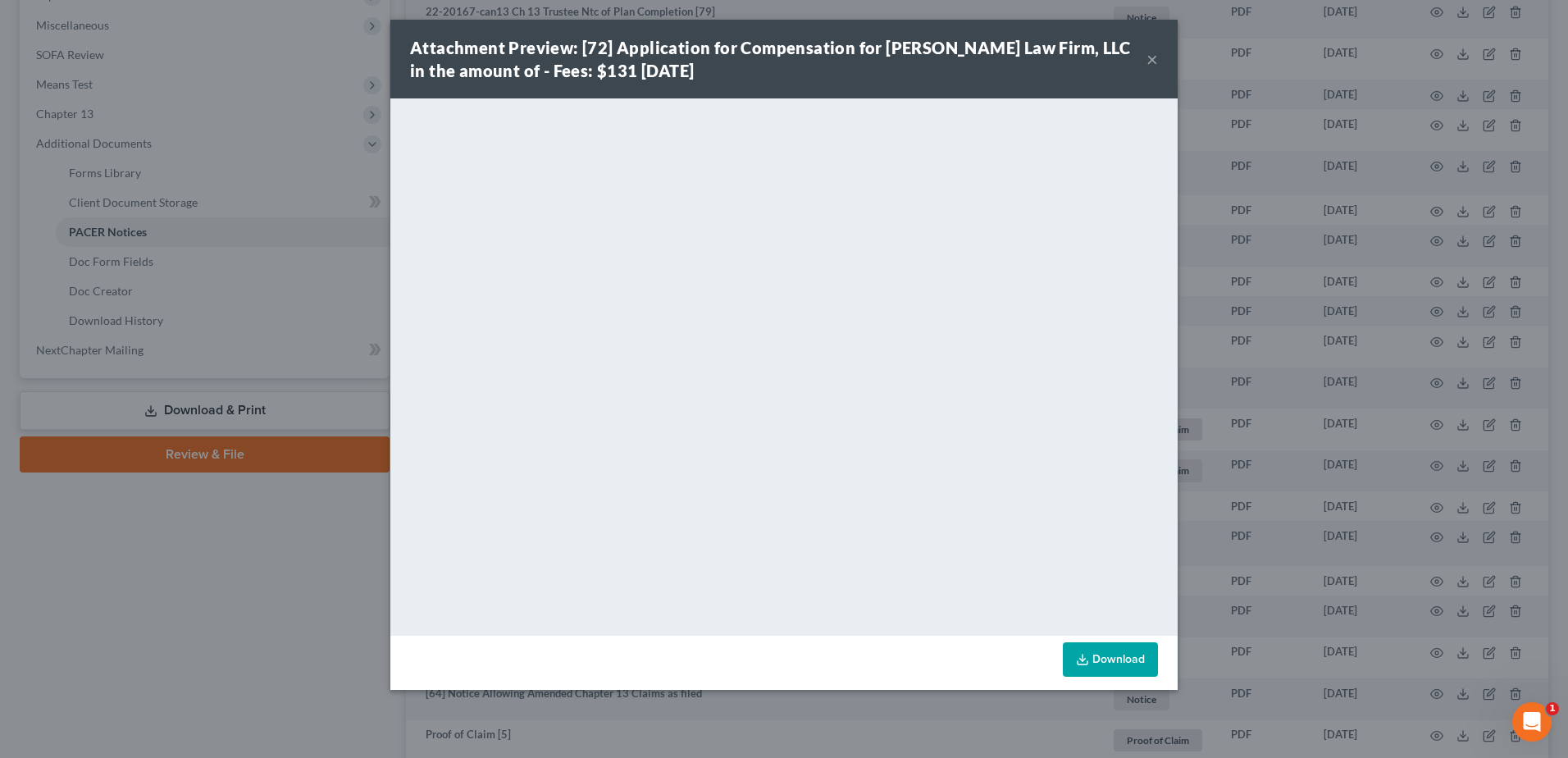
click at [1153, 55] on button "×" at bounding box center [1152, 59] width 11 height 20
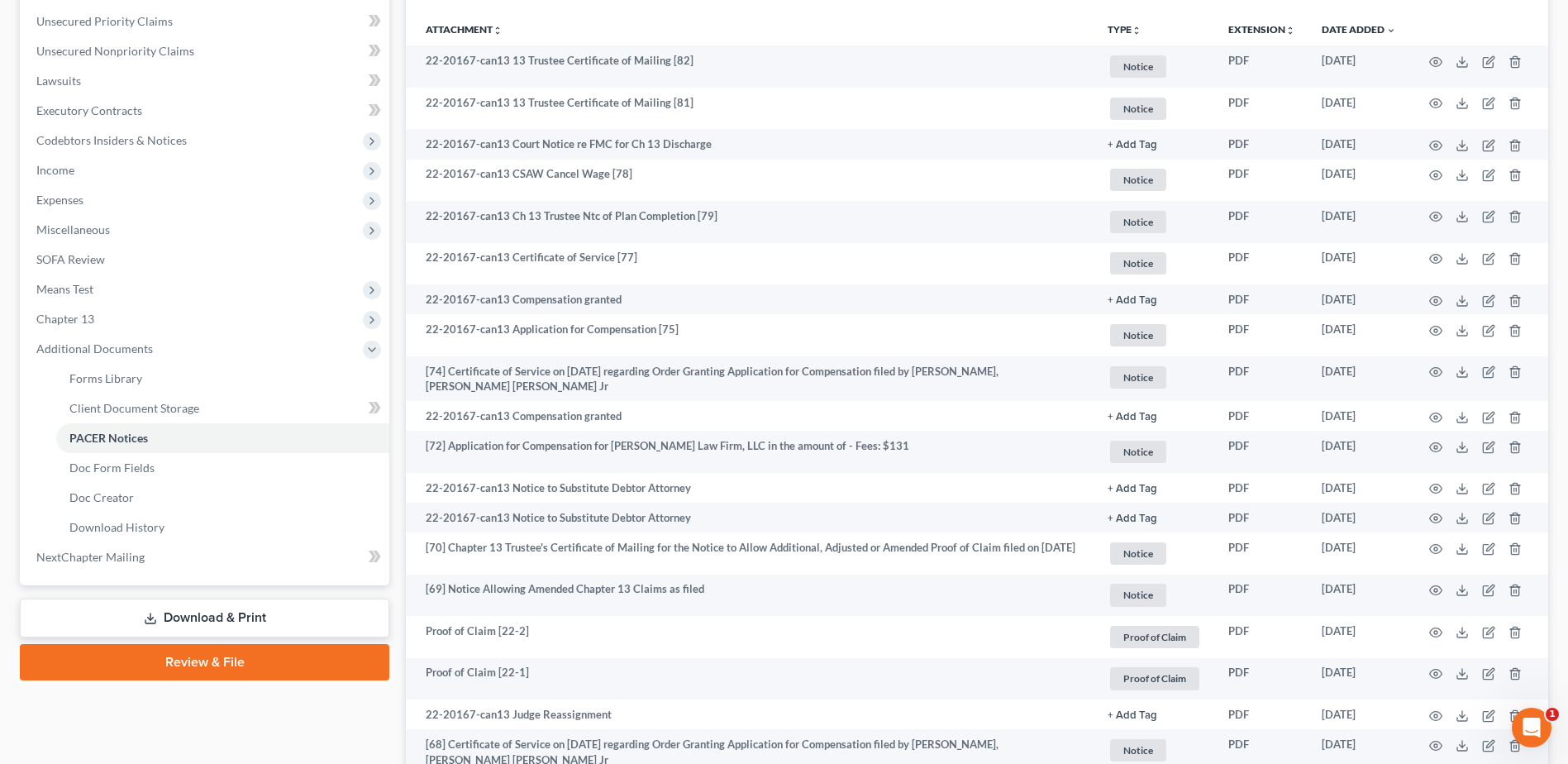
scroll to position [351, 0]
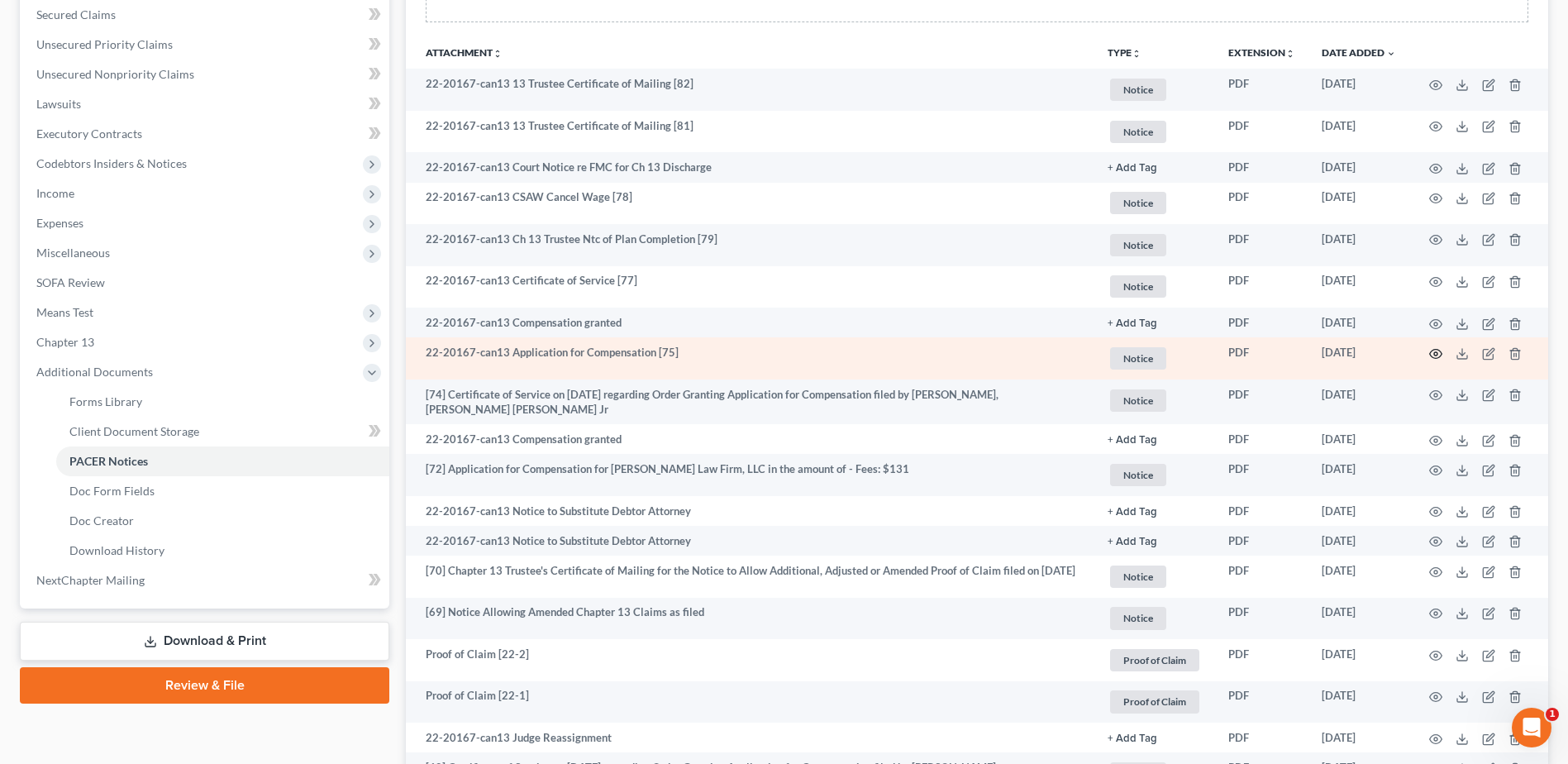
click at [1439, 348] on icon "button" at bounding box center [1435, 353] width 13 height 13
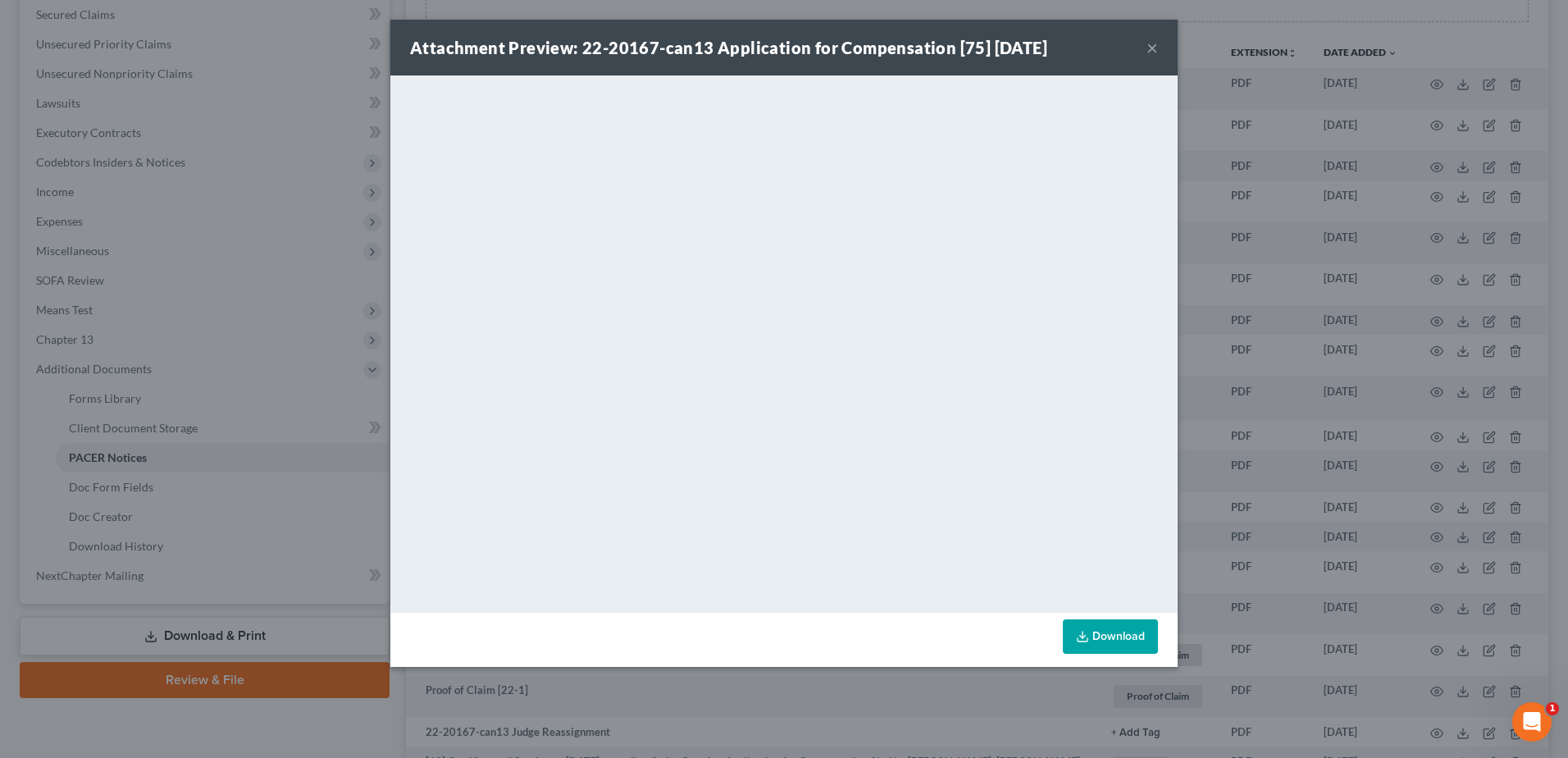
click at [1156, 49] on button "×" at bounding box center [1152, 47] width 11 height 20
